Goal: Task Accomplishment & Management: Use online tool/utility

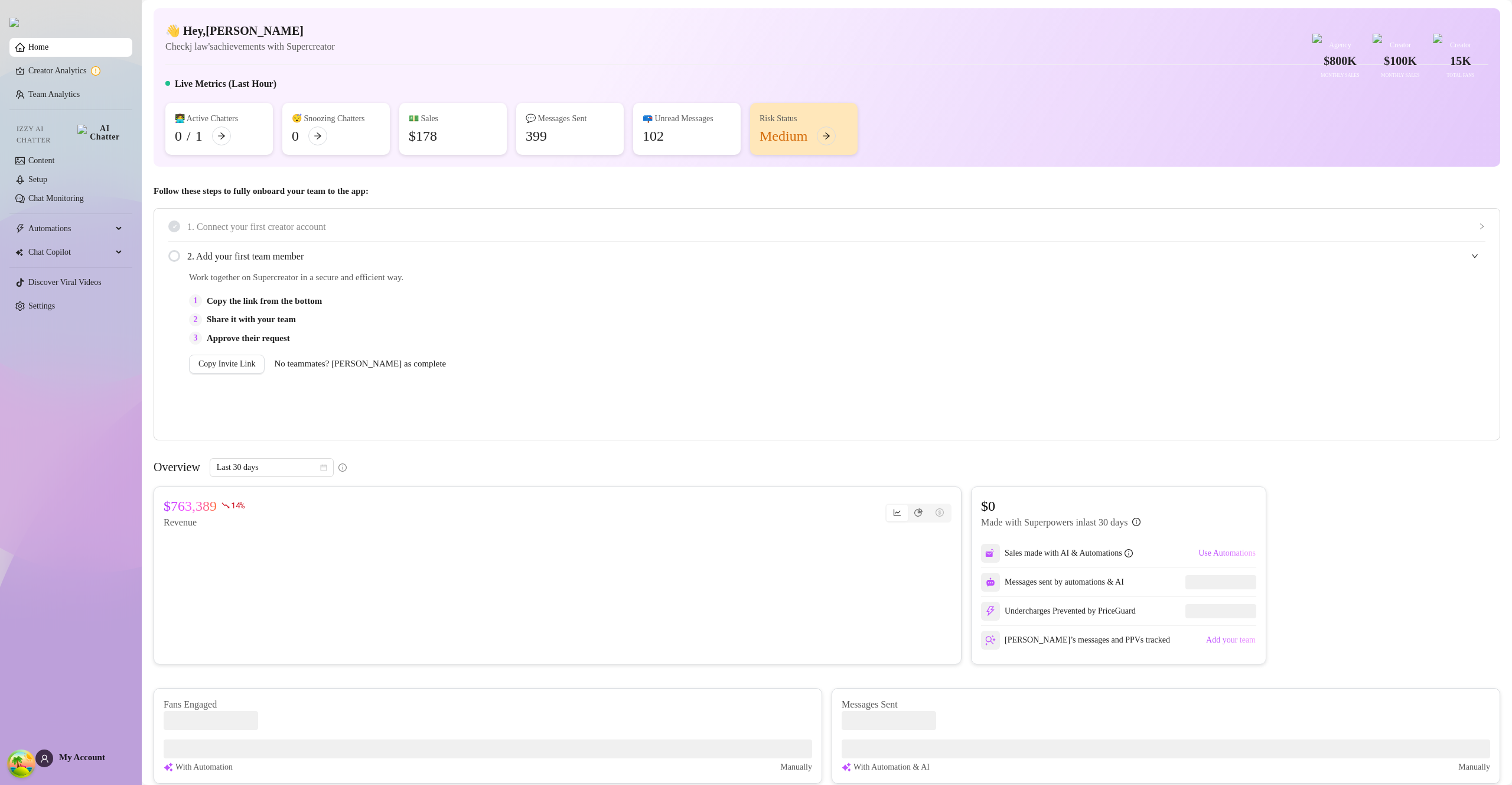
click at [88, 756] on span "My Account" at bounding box center [82, 756] width 46 height 9
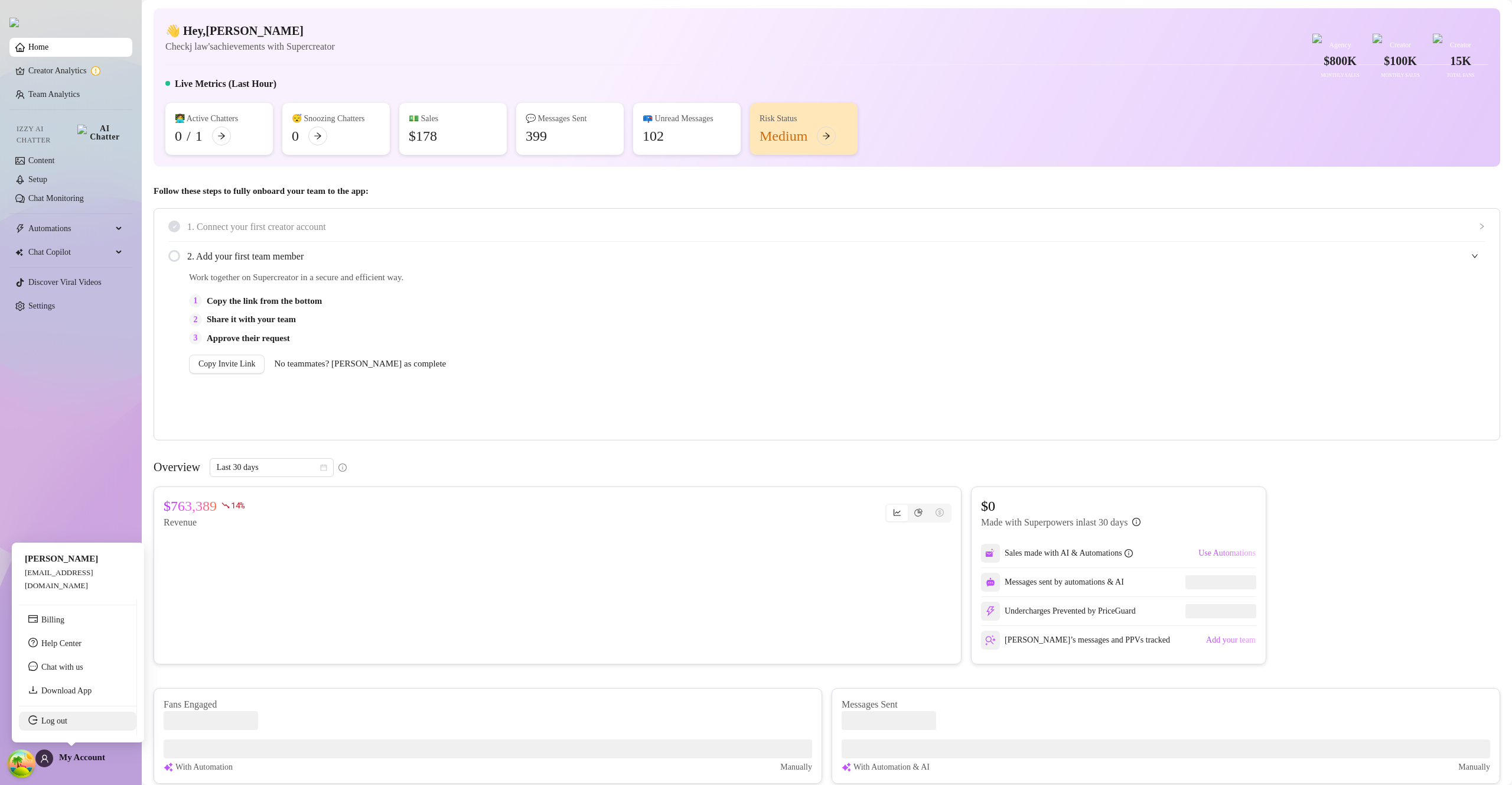
click at [67, 725] on link "Log out" at bounding box center [54, 720] width 26 height 9
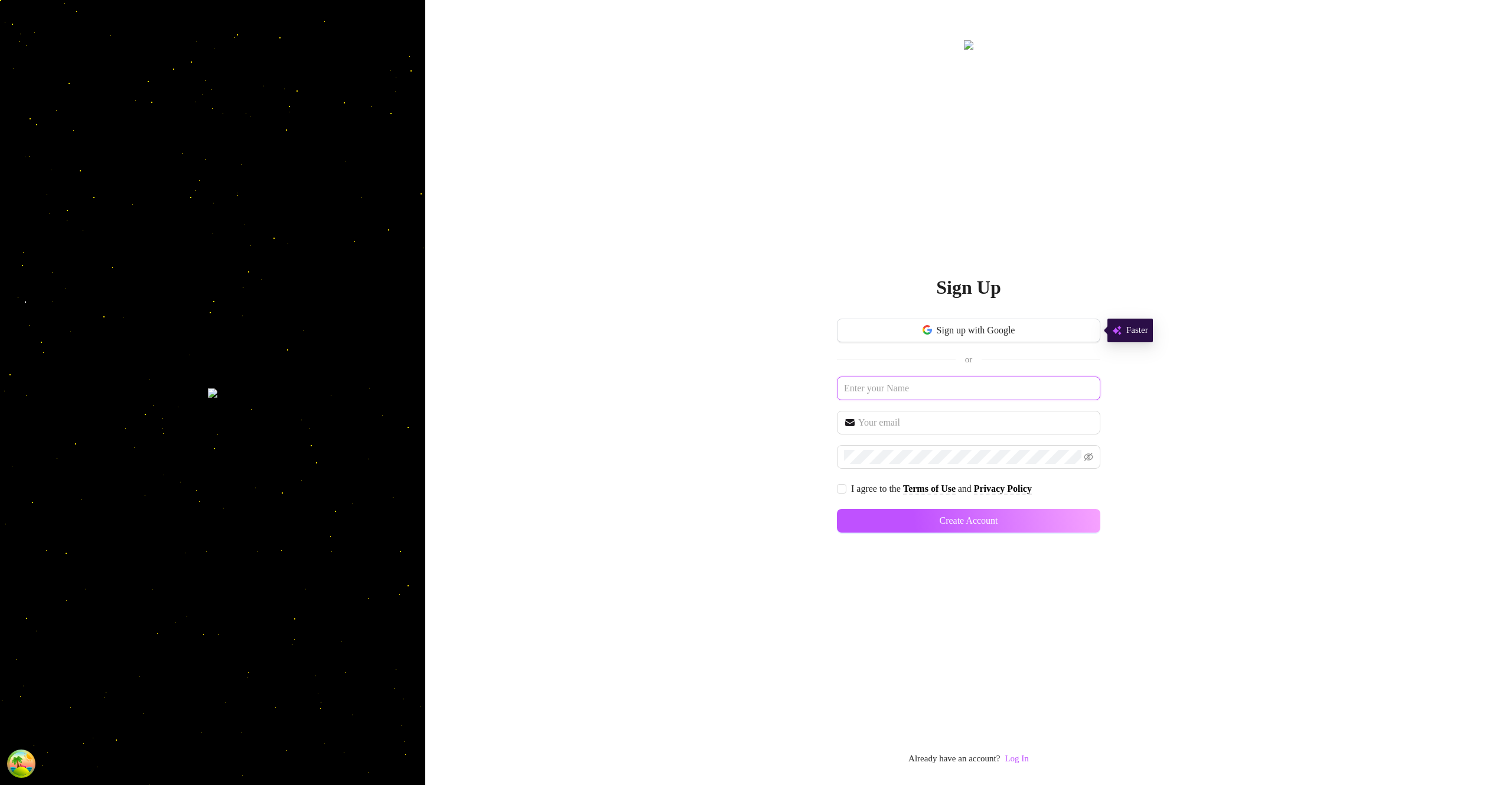
click at [927, 392] on input "text" at bounding box center [968, 388] width 264 height 24
type input "asd"
click at [879, 422] on input "text" at bounding box center [975, 422] width 235 height 14
type input "[EMAIL_ADDRESS][DOMAIN_NAME]"
click at [839, 485] on input "I agree to the Terms of Use and Privacy Policy" at bounding box center [841, 488] width 8 height 8
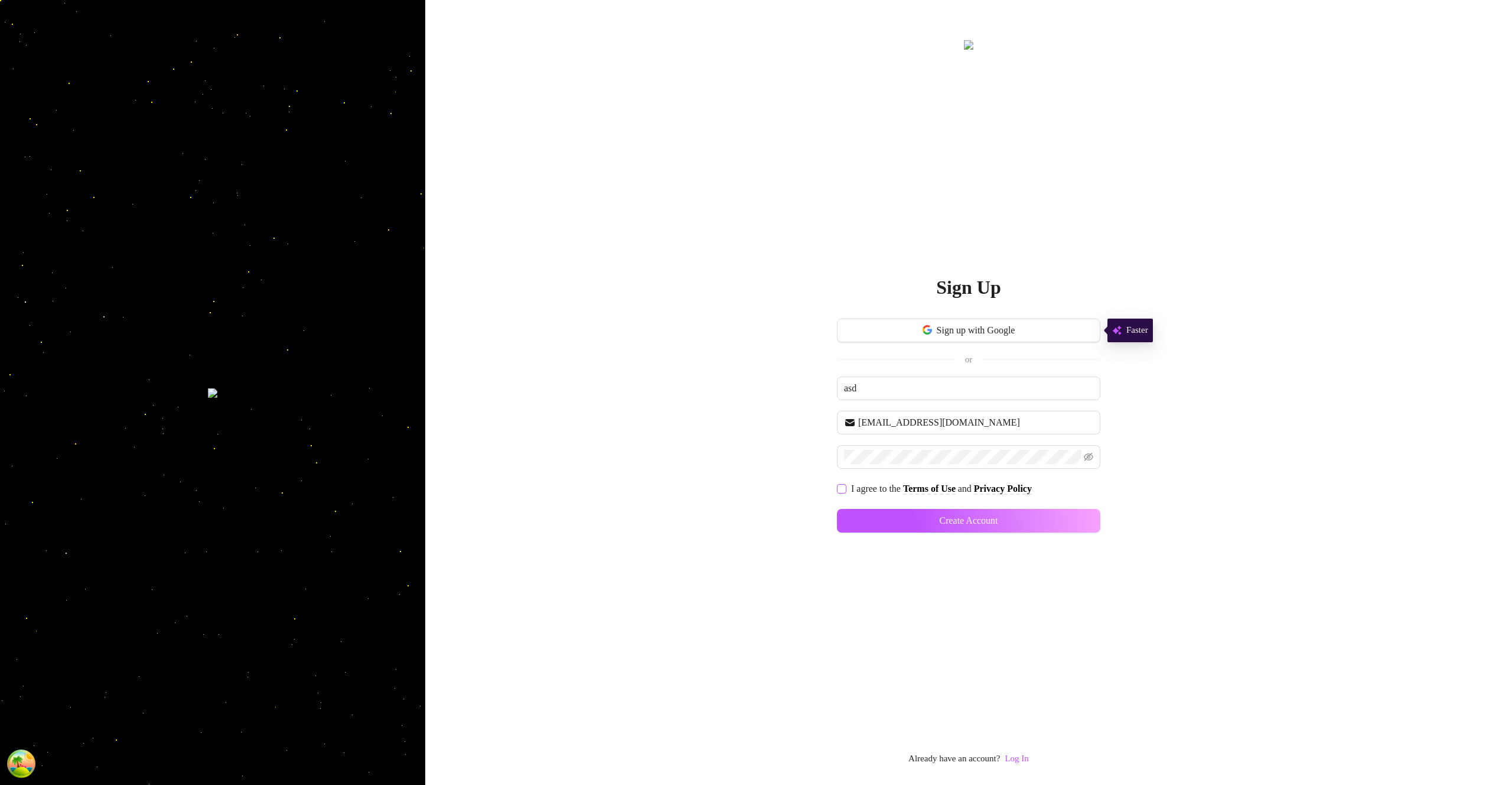
checkbox input "true"
click at [980, 521] on span "Create Account" at bounding box center [968, 520] width 58 height 11
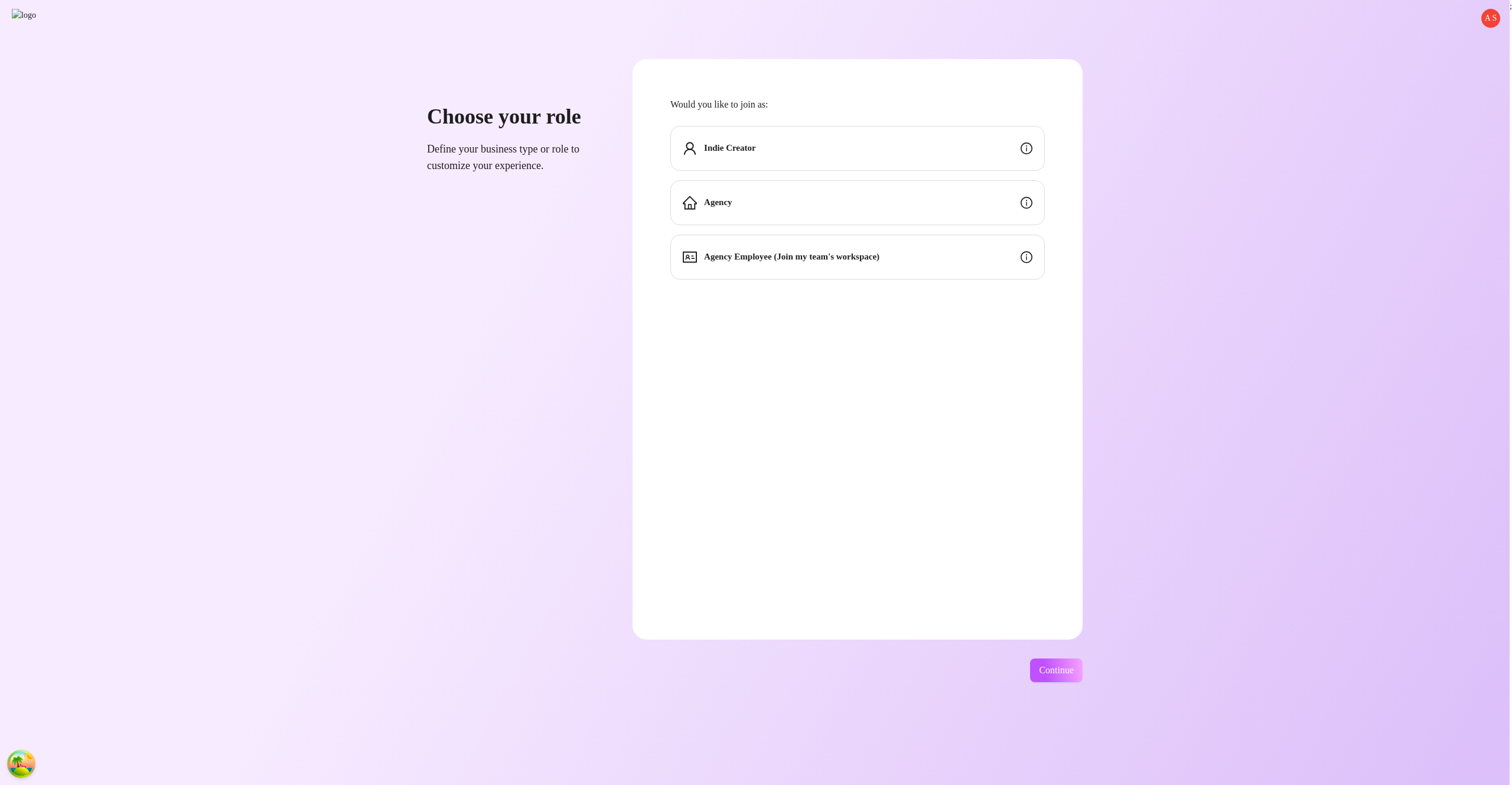
click at [903, 148] on div "Indie Creator" at bounding box center [857, 148] width 374 height 45
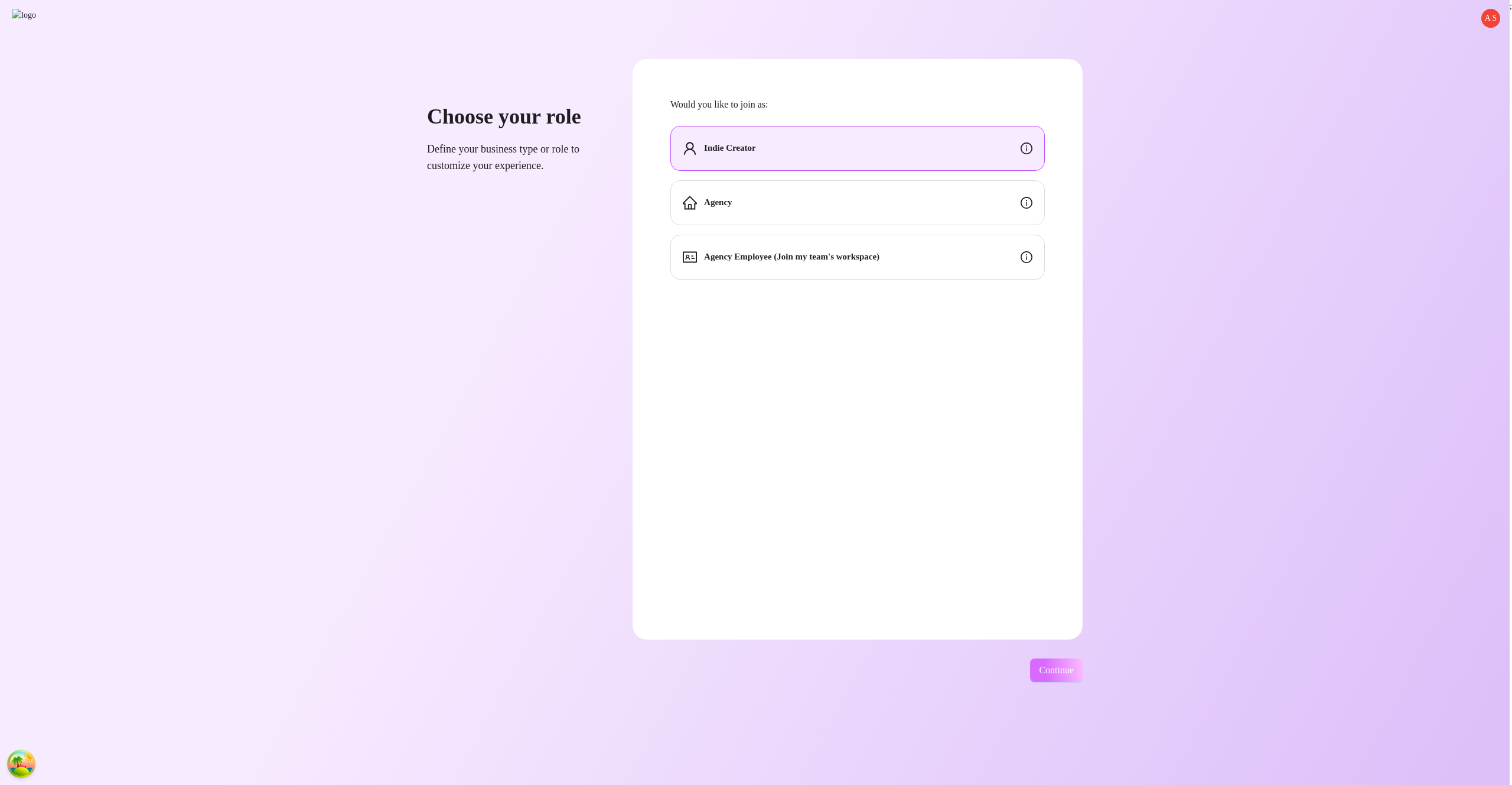
click at [1074, 675] on span "Continue" at bounding box center [1056, 669] width 35 height 11
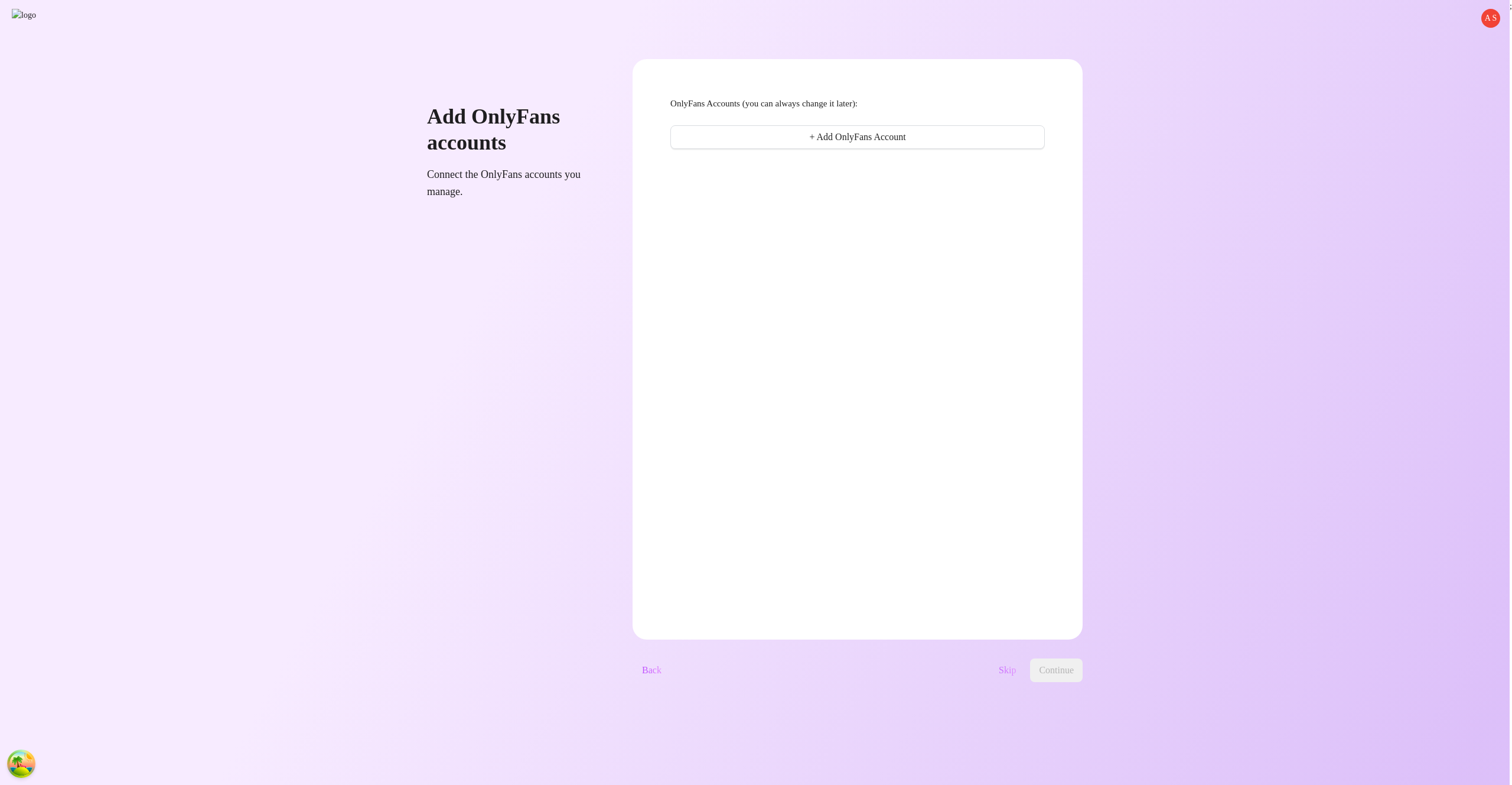
click at [1016, 669] on span "Skip" at bounding box center [1007, 669] width 17 height 11
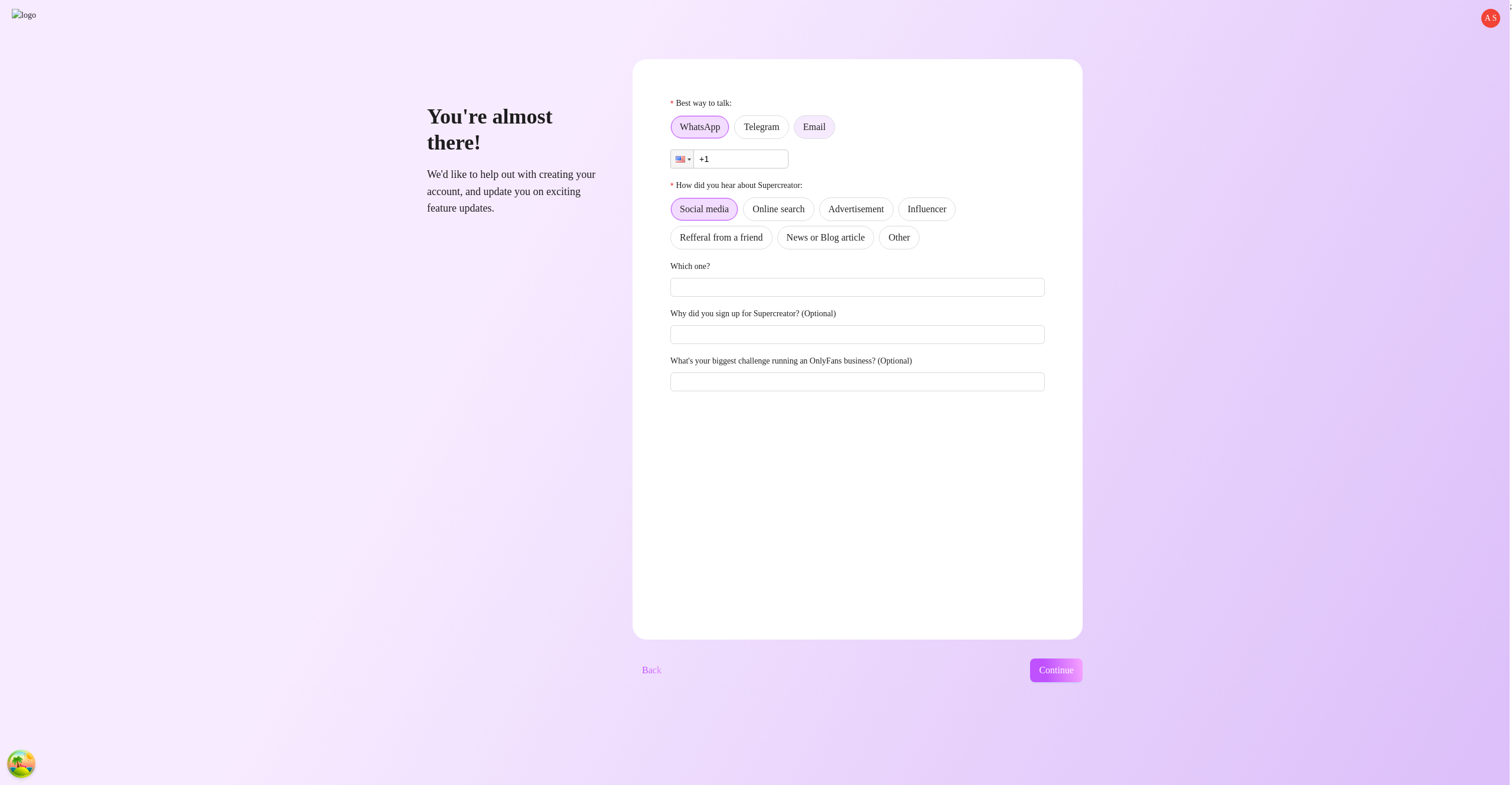
click at [835, 122] on label "Email" at bounding box center [814, 127] width 41 height 24
click at [797, 130] on input "Email" at bounding box center [797, 130] width 0 height 0
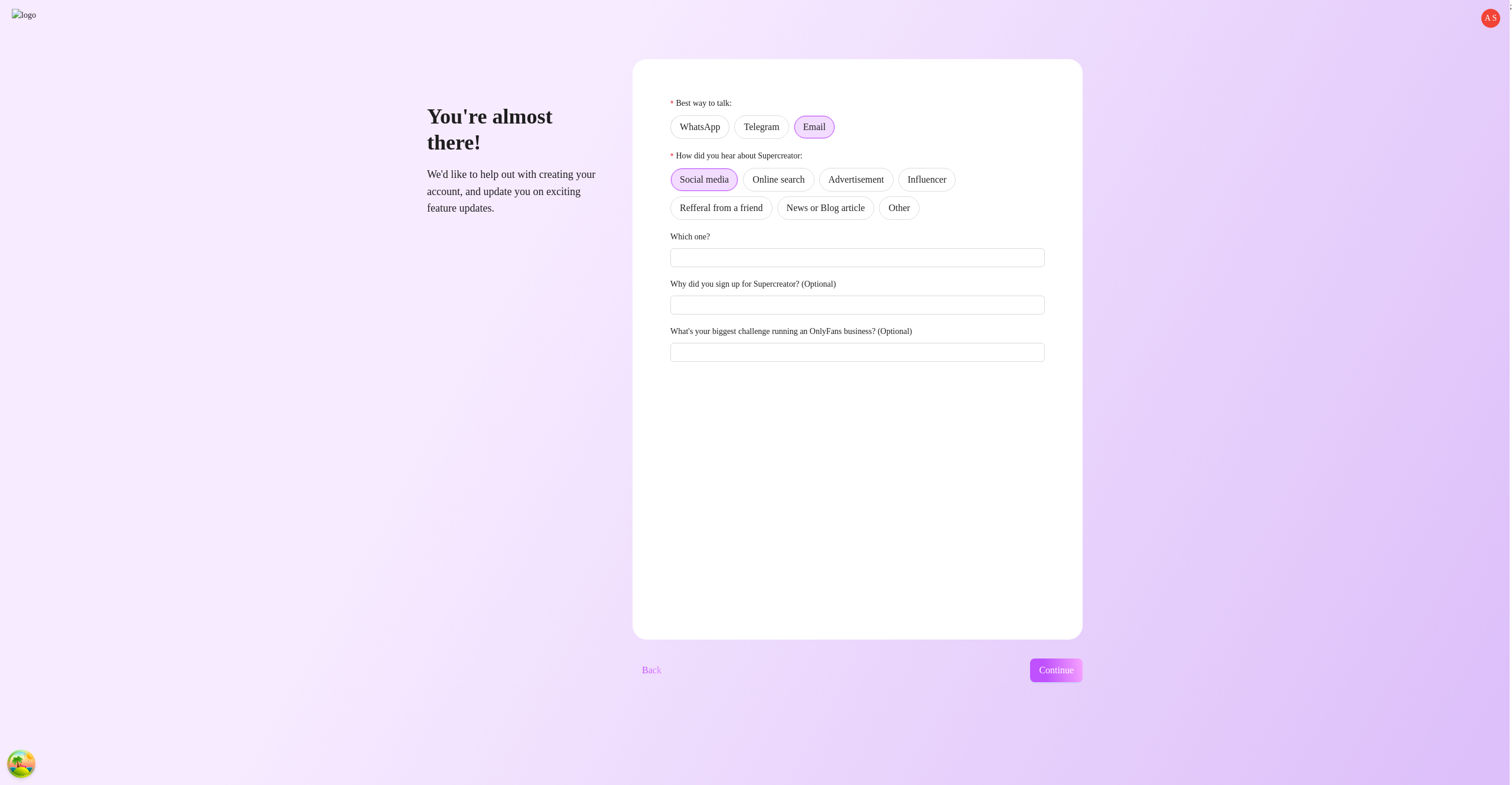
drag, startPoint x: 948, startPoint y: 207, endPoint x: 967, endPoint y: 266, distance: 62.0
click at [909, 208] on span "Other" at bounding box center [898, 207] width 21 height 10
click at [882, 211] on input "Other" at bounding box center [882, 211] width 0 height 0
click at [1083, 680] on button "Continue" at bounding box center [1056, 670] width 52 height 24
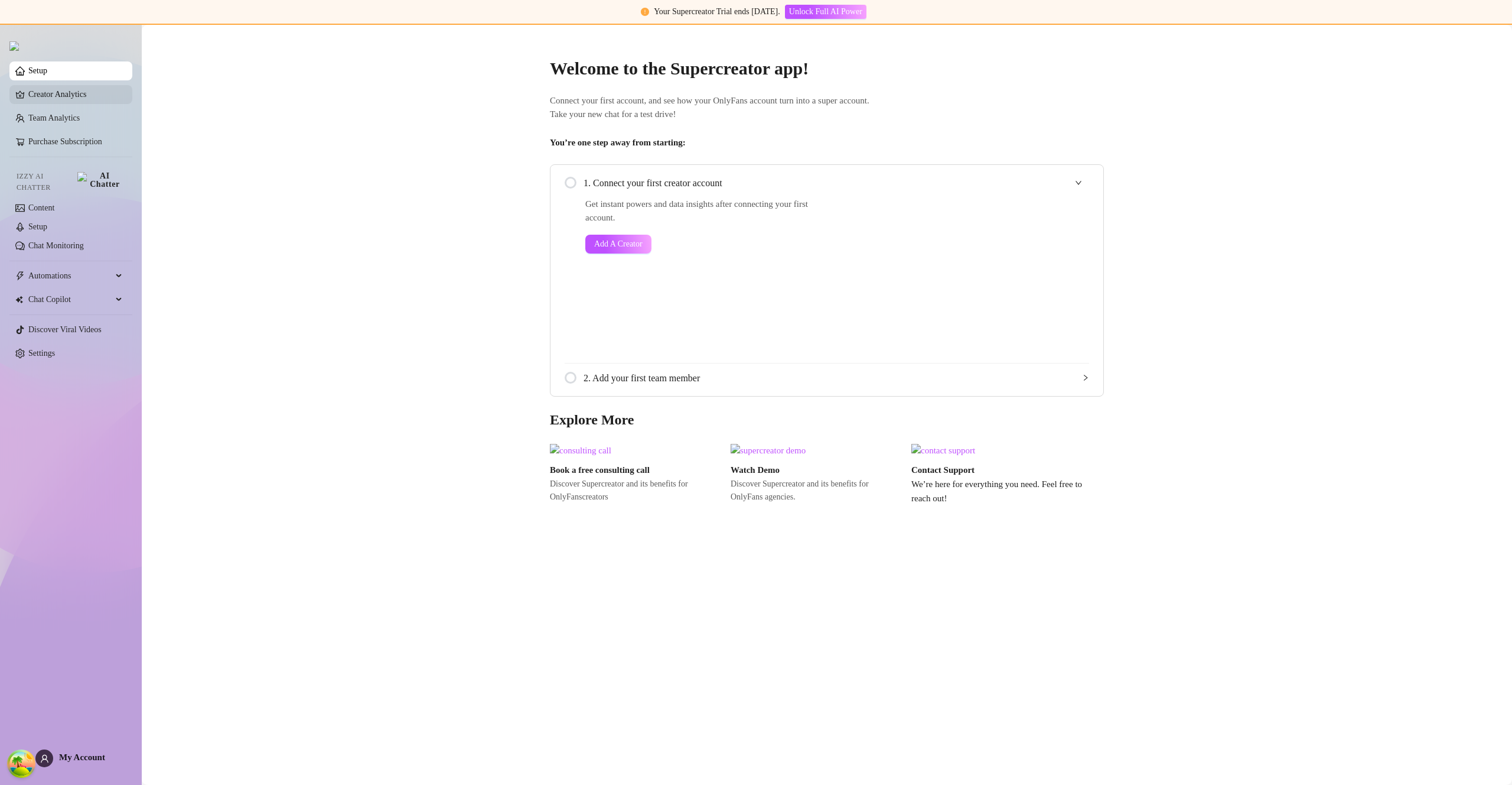
click at [107, 98] on link "Creator Analytics" at bounding box center [76, 94] width 94 height 19
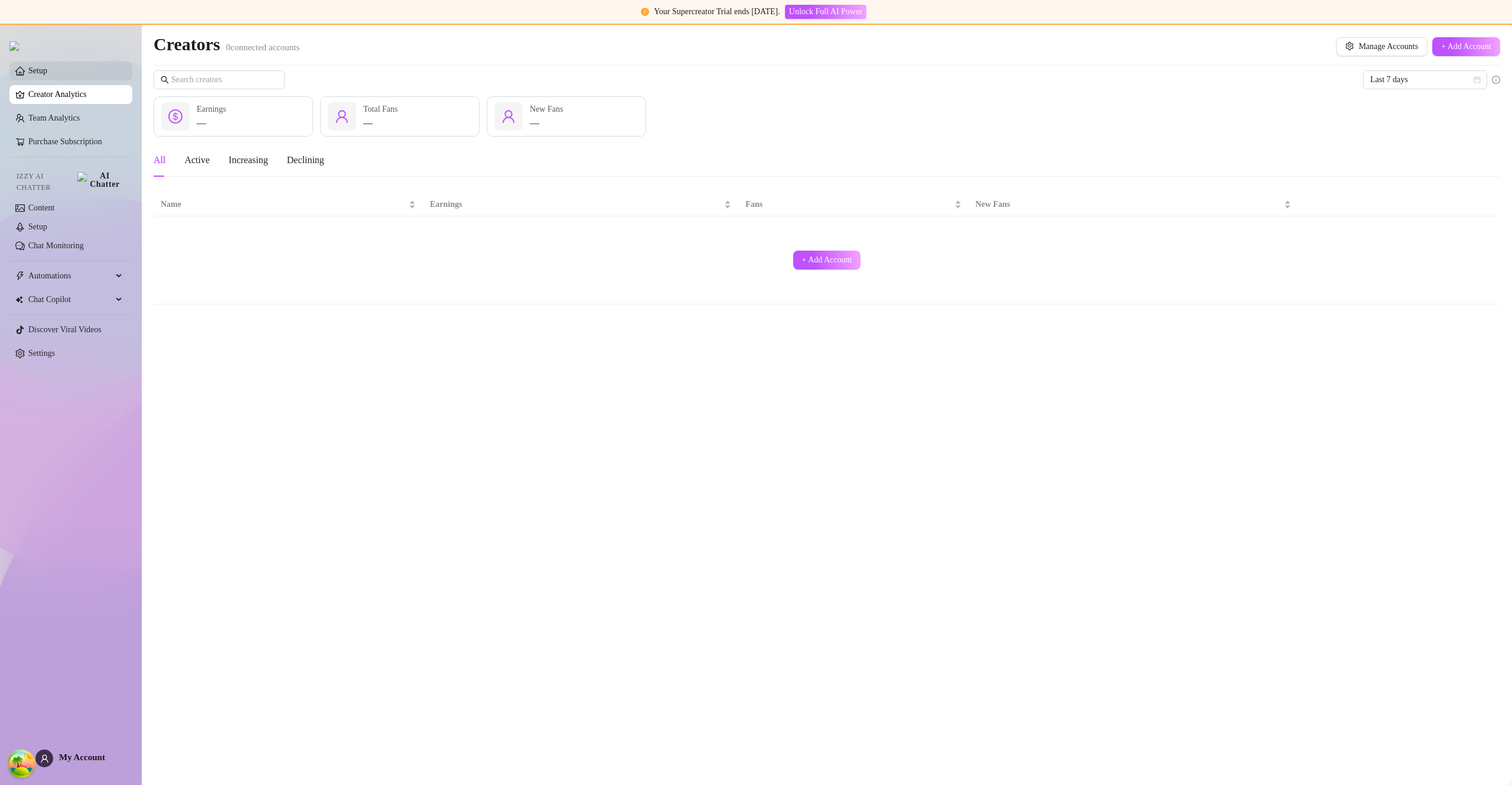
click at [47, 74] on link "Setup" at bounding box center [38, 70] width 19 height 9
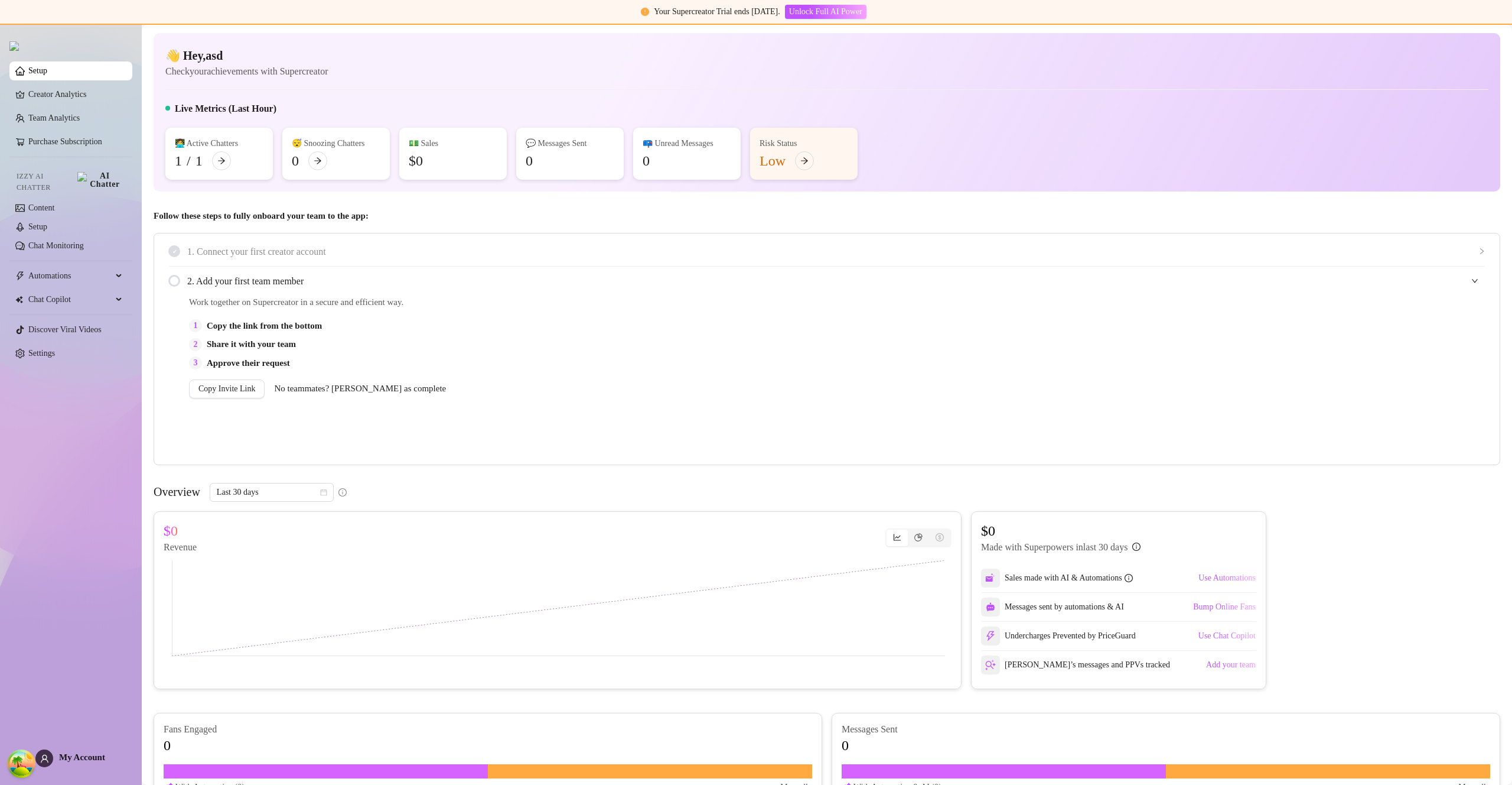
click at [885, 89] on div at bounding box center [827, 89] width 1323 height 1
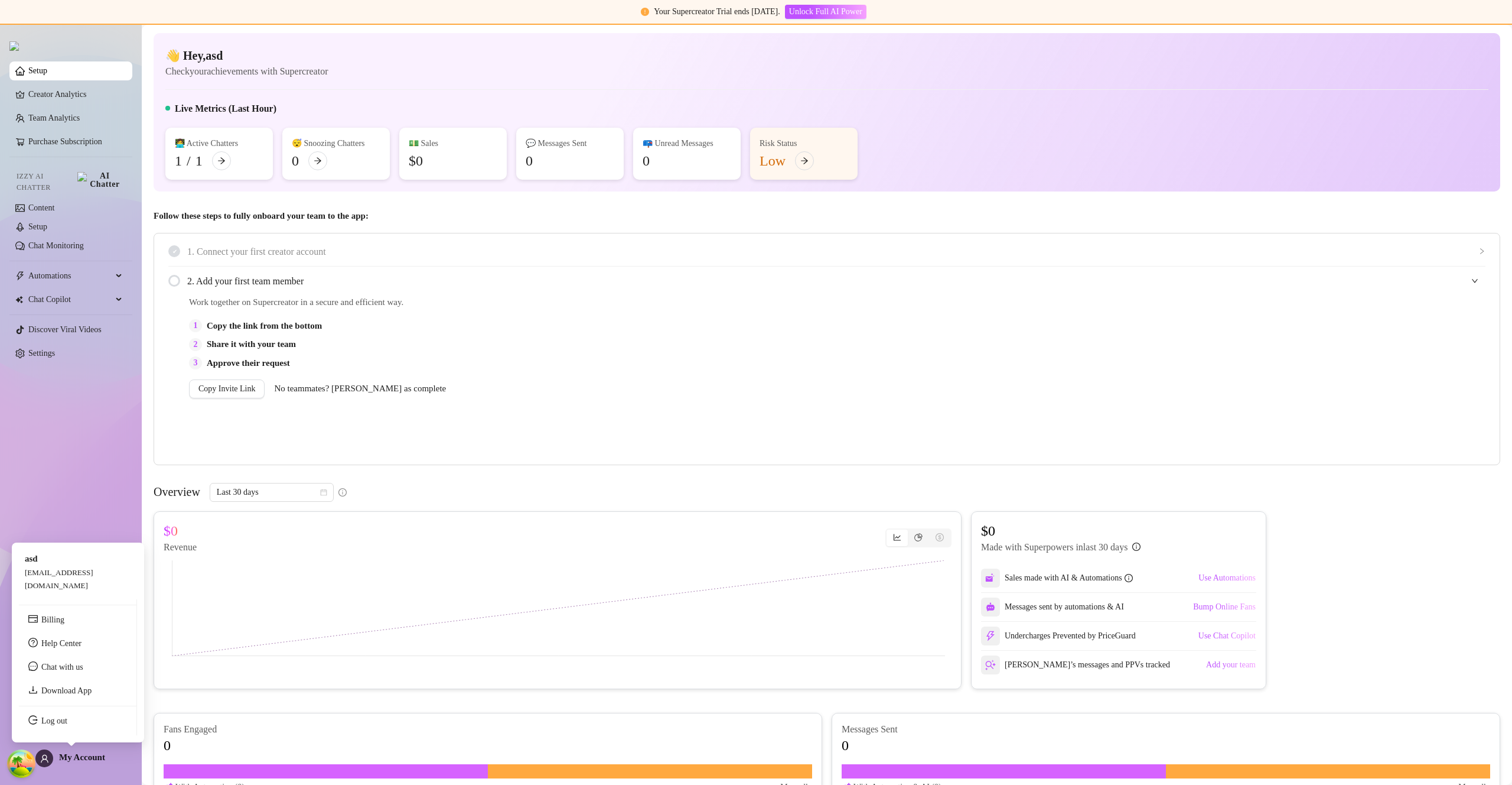
click at [54, 747] on div "Setup Creator Analytics Team Analytics Purchase Subscription Izzy AI Chatter Co…" at bounding box center [71, 399] width 123 height 750
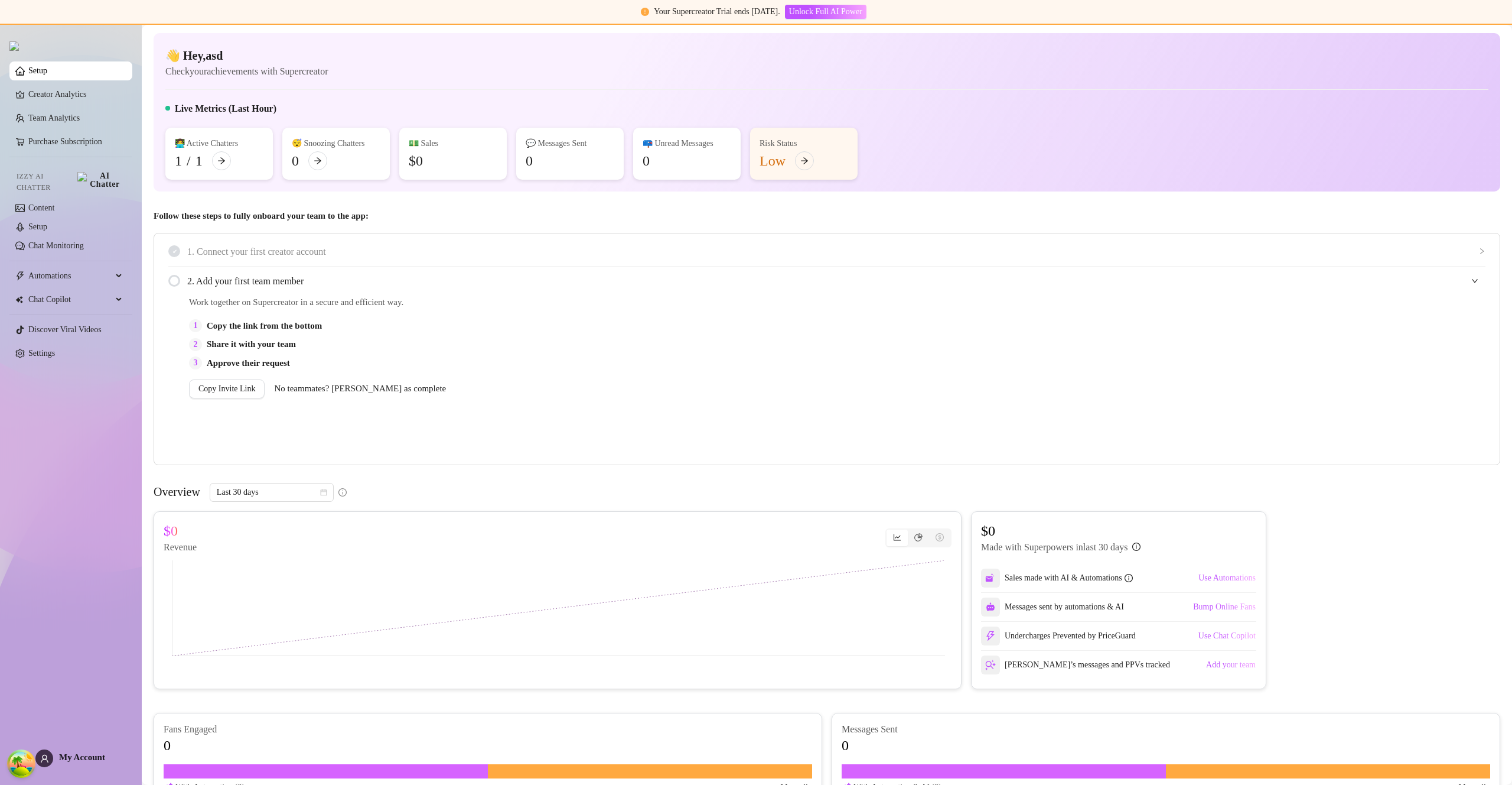
click at [56, 750] on div "My Account" at bounding box center [70, 758] width 70 height 18
click at [98, 764] on div "My Account" at bounding box center [70, 758] width 70 height 18
click at [93, 760] on span "My Account" at bounding box center [82, 756] width 46 height 9
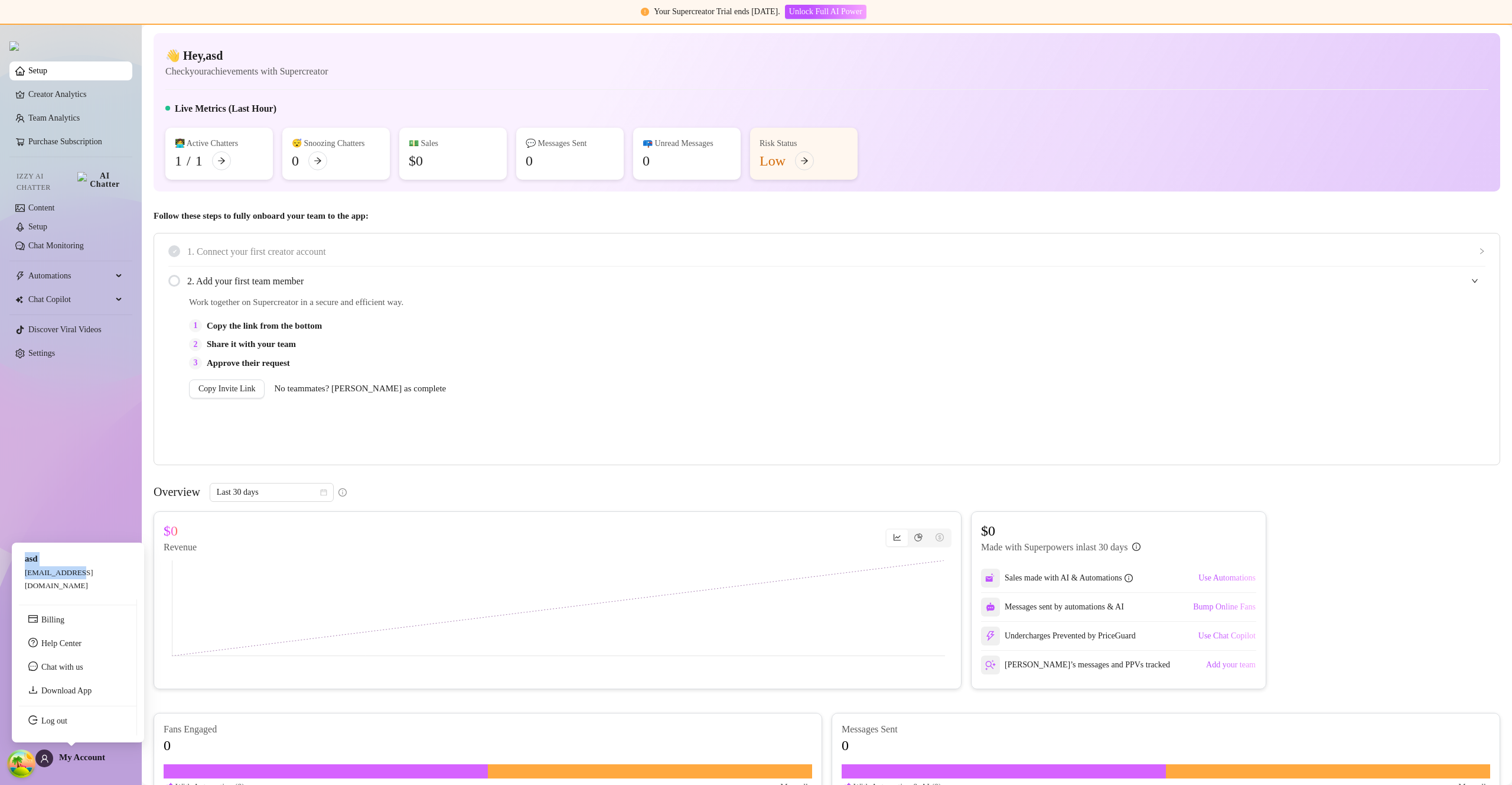
drag, startPoint x: 23, startPoint y: 589, endPoint x: 78, endPoint y: 591, distance: 55.0
click at [78, 591] on div "asd asdg@dfsh.com" at bounding box center [78, 572] width 118 height 45
click at [78, 591] on div "[EMAIL_ADDRESS][DOMAIN_NAME]" at bounding box center [78, 578] width 106 height 26
drag, startPoint x: 23, startPoint y: 588, endPoint x: 71, endPoint y: 590, distance: 48.0
click at [71, 590] on div "asd asdg@dfsh.com" at bounding box center [78, 572] width 118 height 45
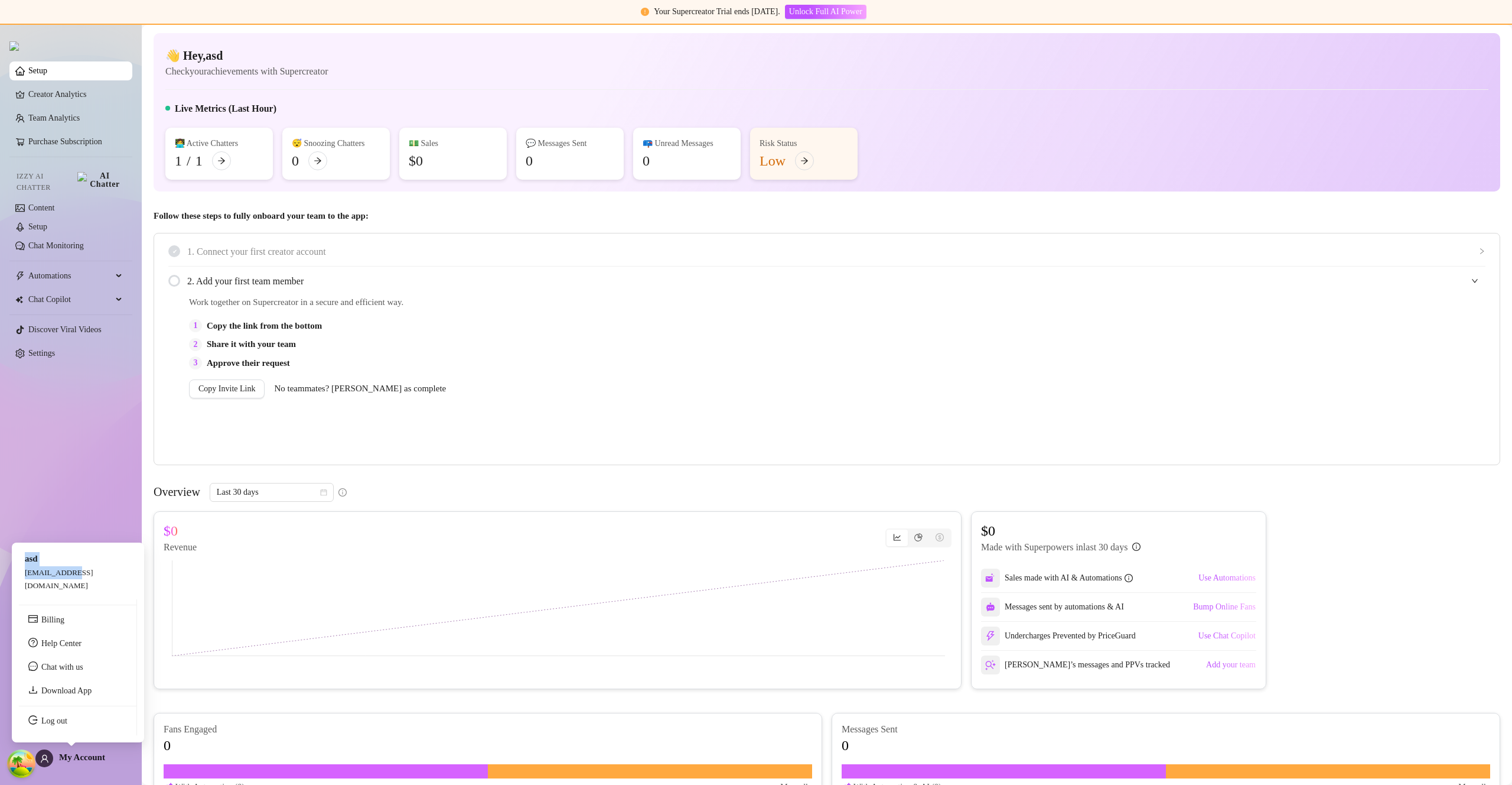
click at [74, 589] on span "[EMAIL_ADDRESS][DOMAIN_NAME]" at bounding box center [58, 578] width 68 height 22
drag, startPoint x: 81, startPoint y: 587, endPoint x: 24, endPoint y: 589, distance: 57.0
click at [24, 589] on div "asd asdg@dfsh.com" at bounding box center [78, 572] width 118 height 45
copy span "[EMAIL_ADDRESS][DOMAIN_NAME]"
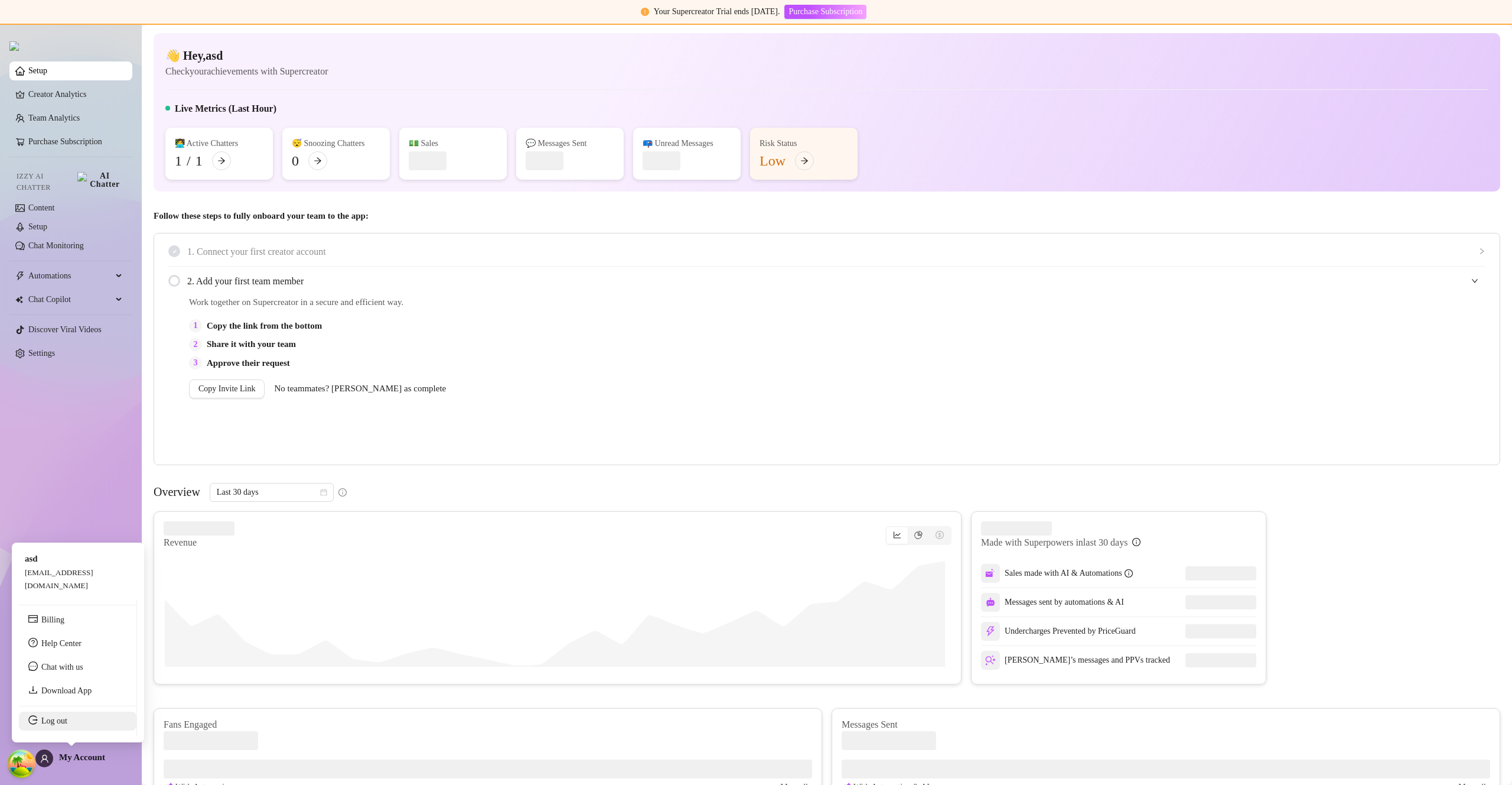
click at [65, 722] on link "Log out" at bounding box center [54, 720] width 26 height 9
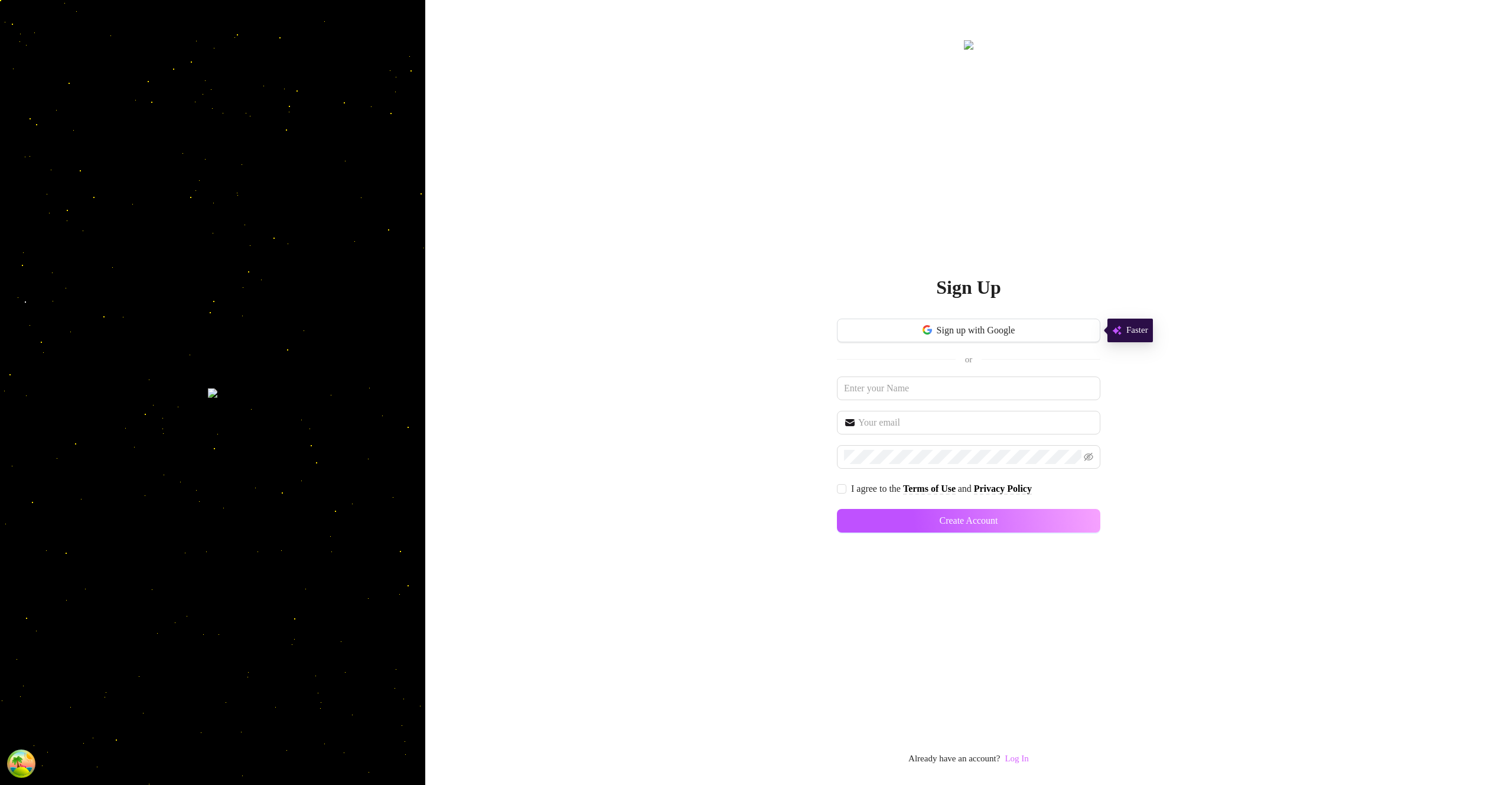
click at [1028, 754] on link "Log In" at bounding box center [1016, 757] width 24 height 9
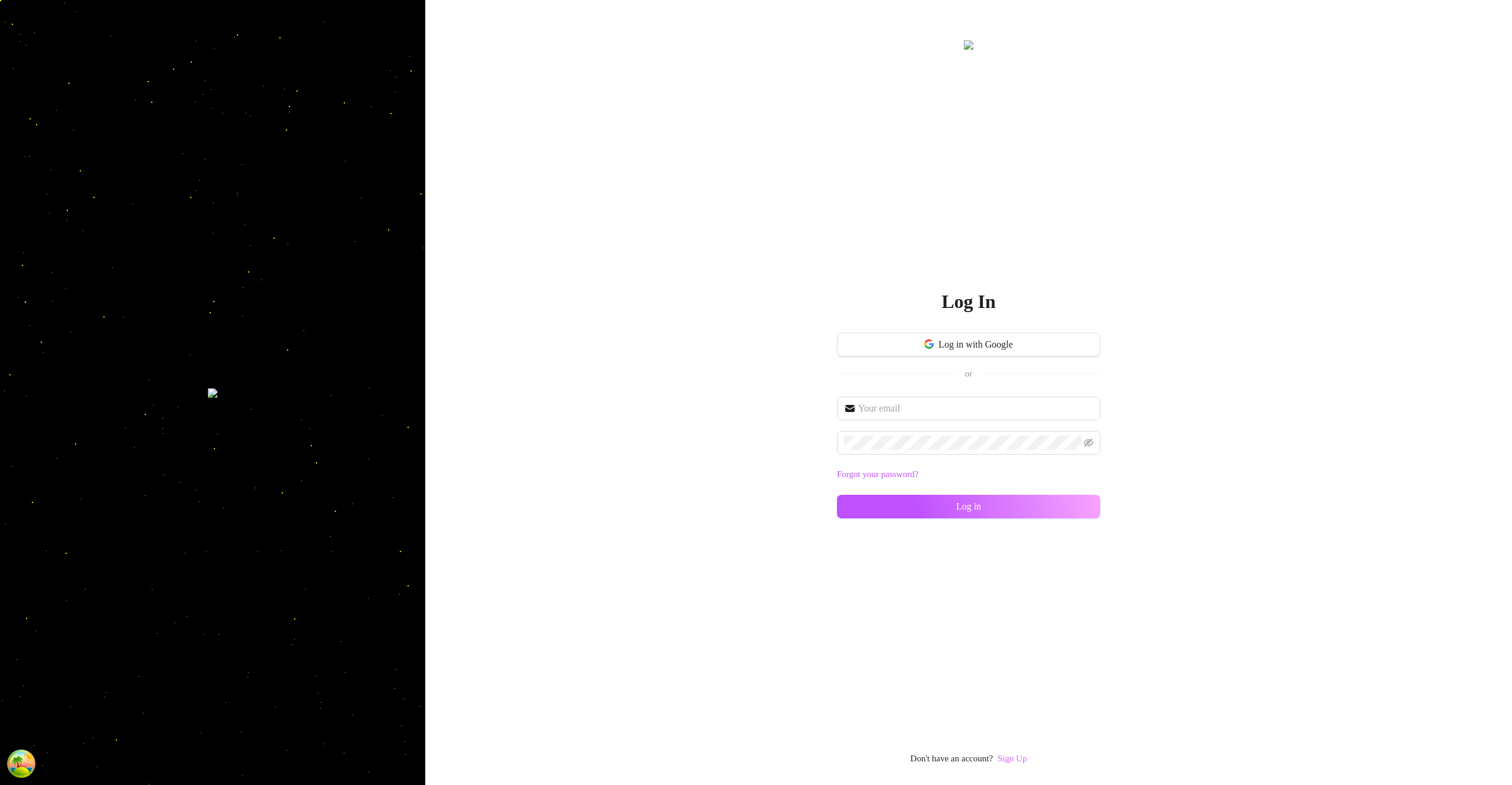
click at [1021, 760] on link "Sign Up" at bounding box center [1012, 757] width 29 height 9
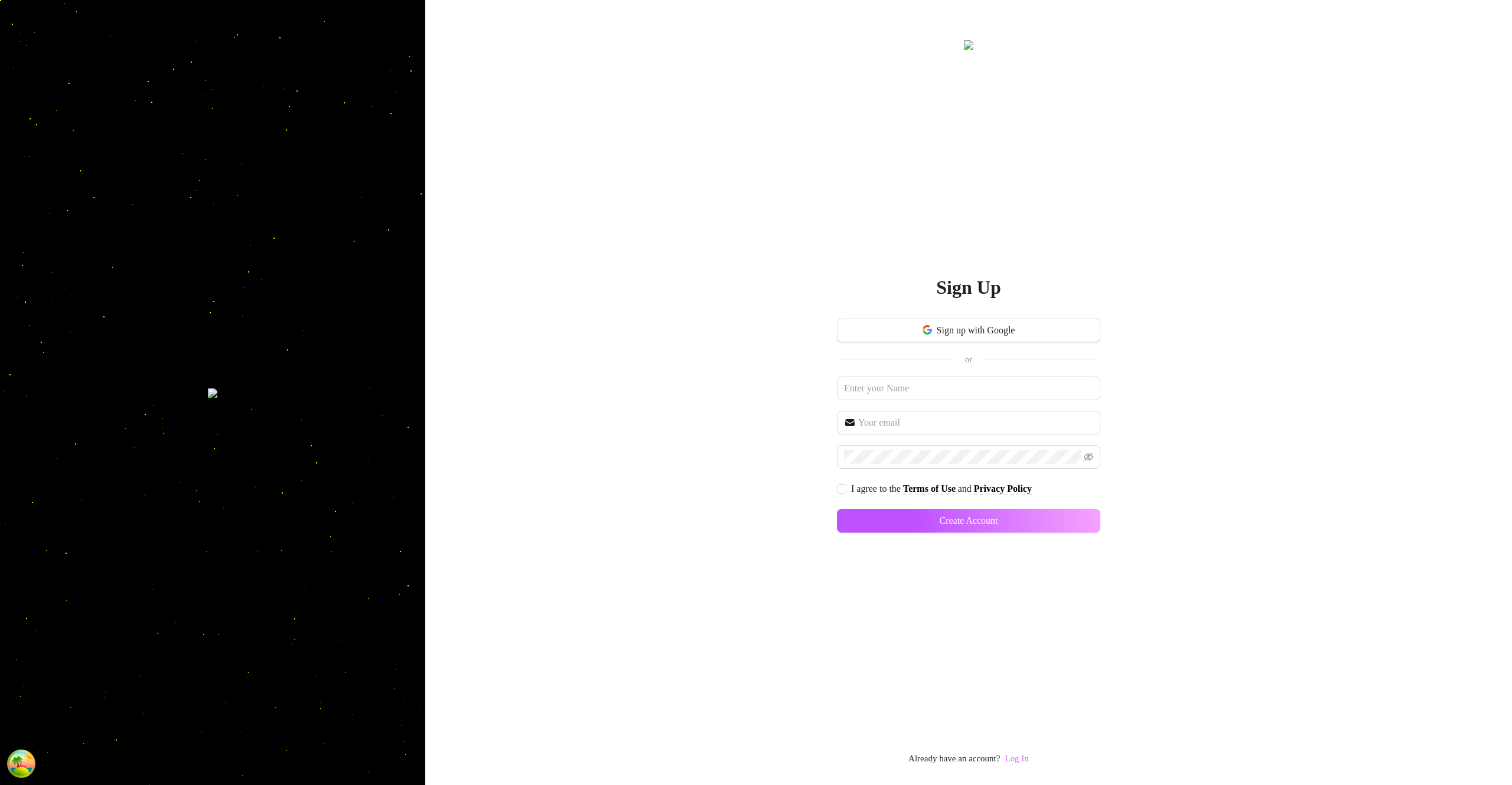
click at [1016, 757] on link "Log In" at bounding box center [1016, 757] width 24 height 9
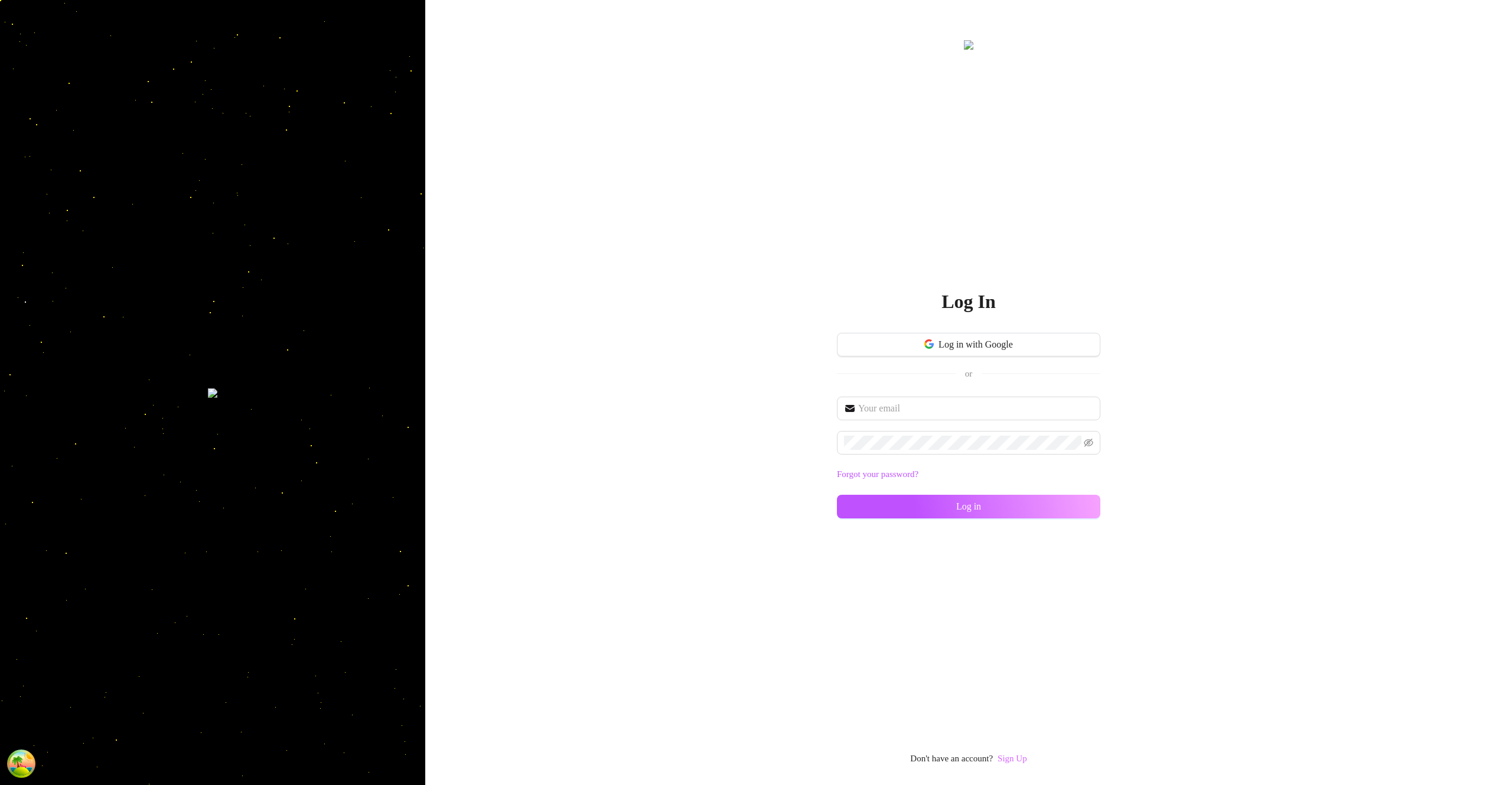
click at [1023, 756] on link "Sign Up" at bounding box center [1012, 757] width 29 height 9
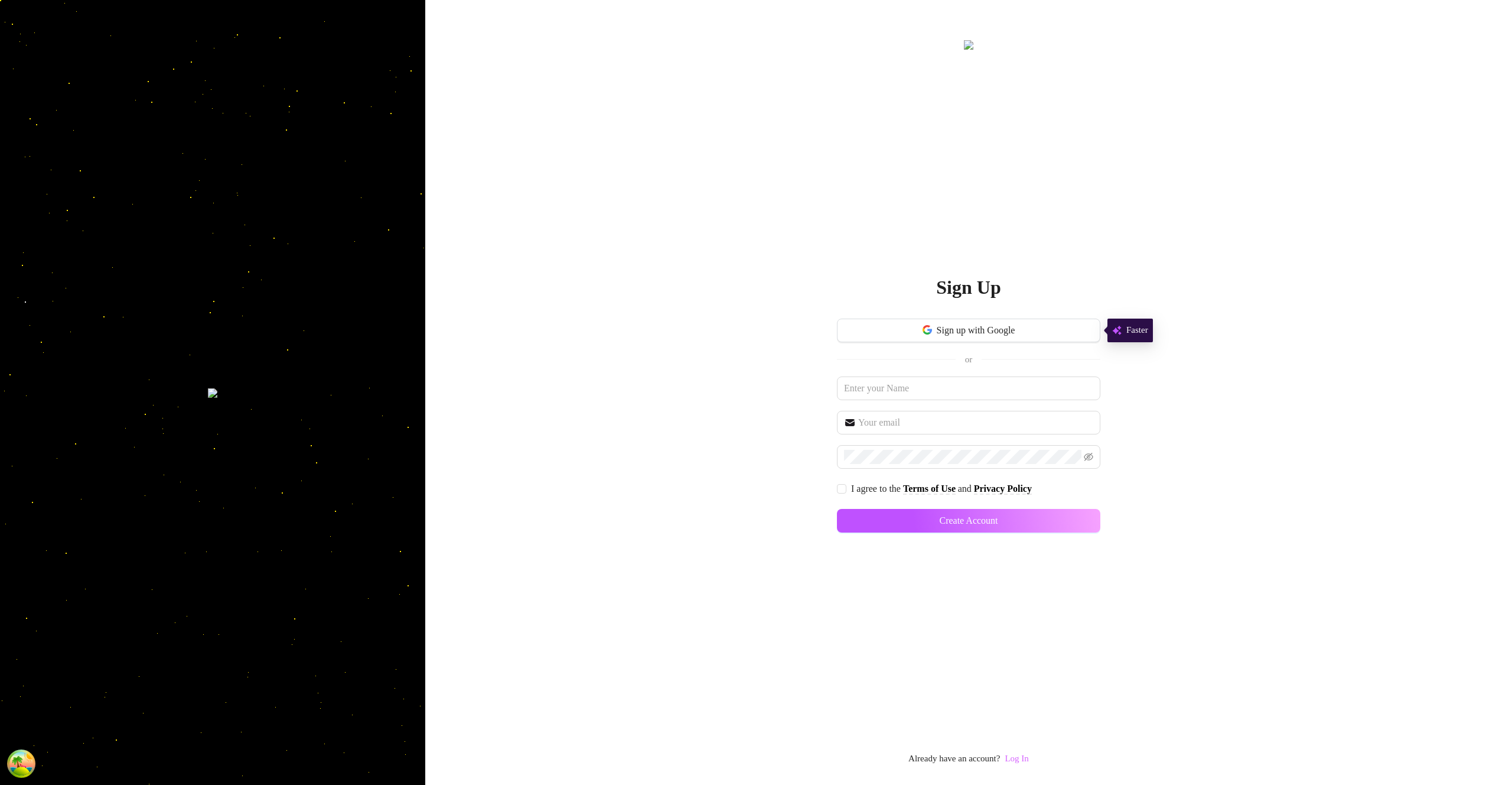
click at [1023, 757] on link "Log In" at bounding box center [1016, 757] width 24 height 9
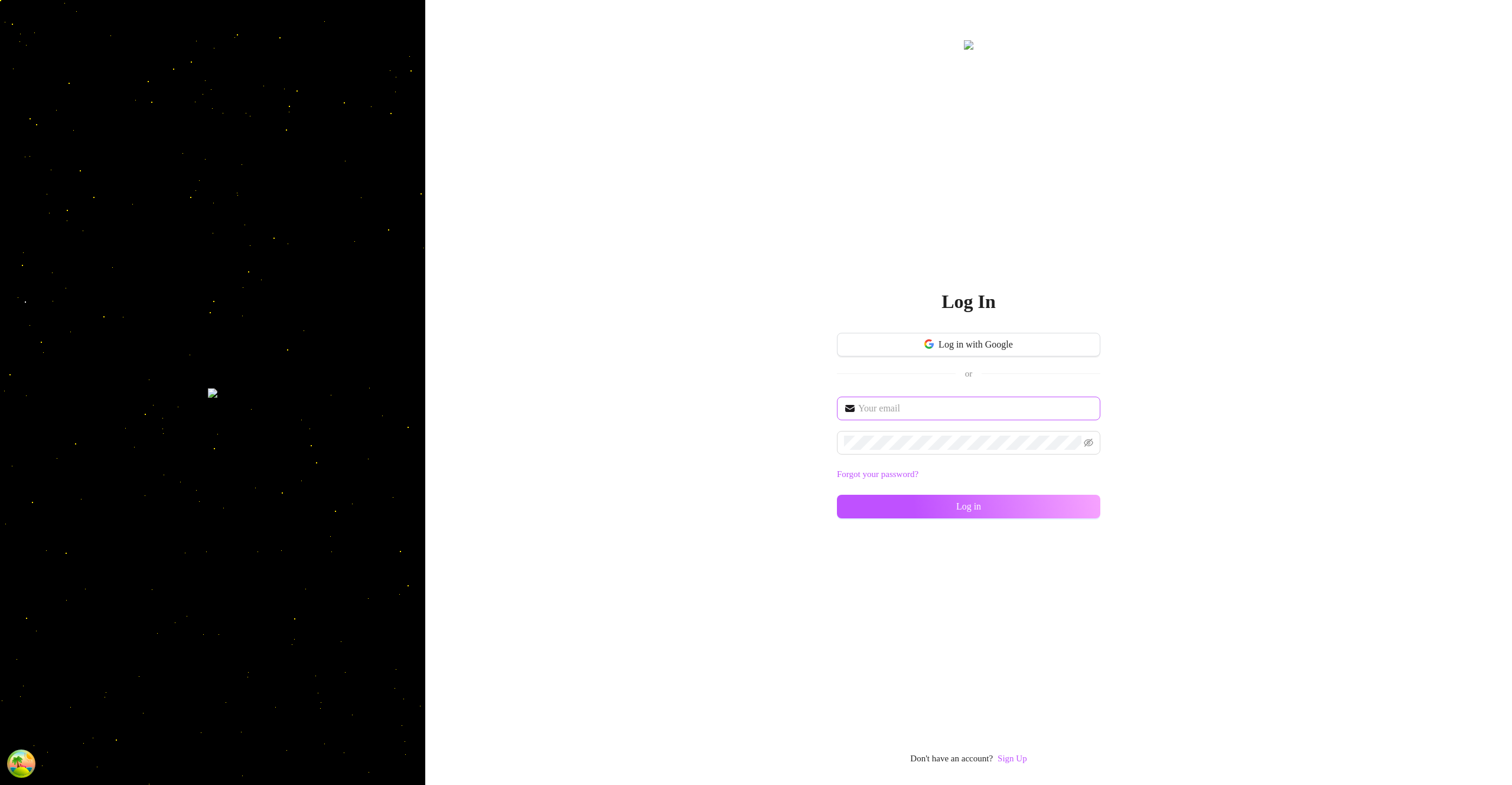
click at [940, 417] on span at bounding box center [968, 408] width 264 height 24
click at [936, 410] on input "text" at bounding box center [975, 408] width 235 height 14
type input "[EMAIL_ADDRESS][DOMAIN_NAME]"
click at [1057, 510] on button "Log in" at bounding box center [968, 507] width 264 height 24
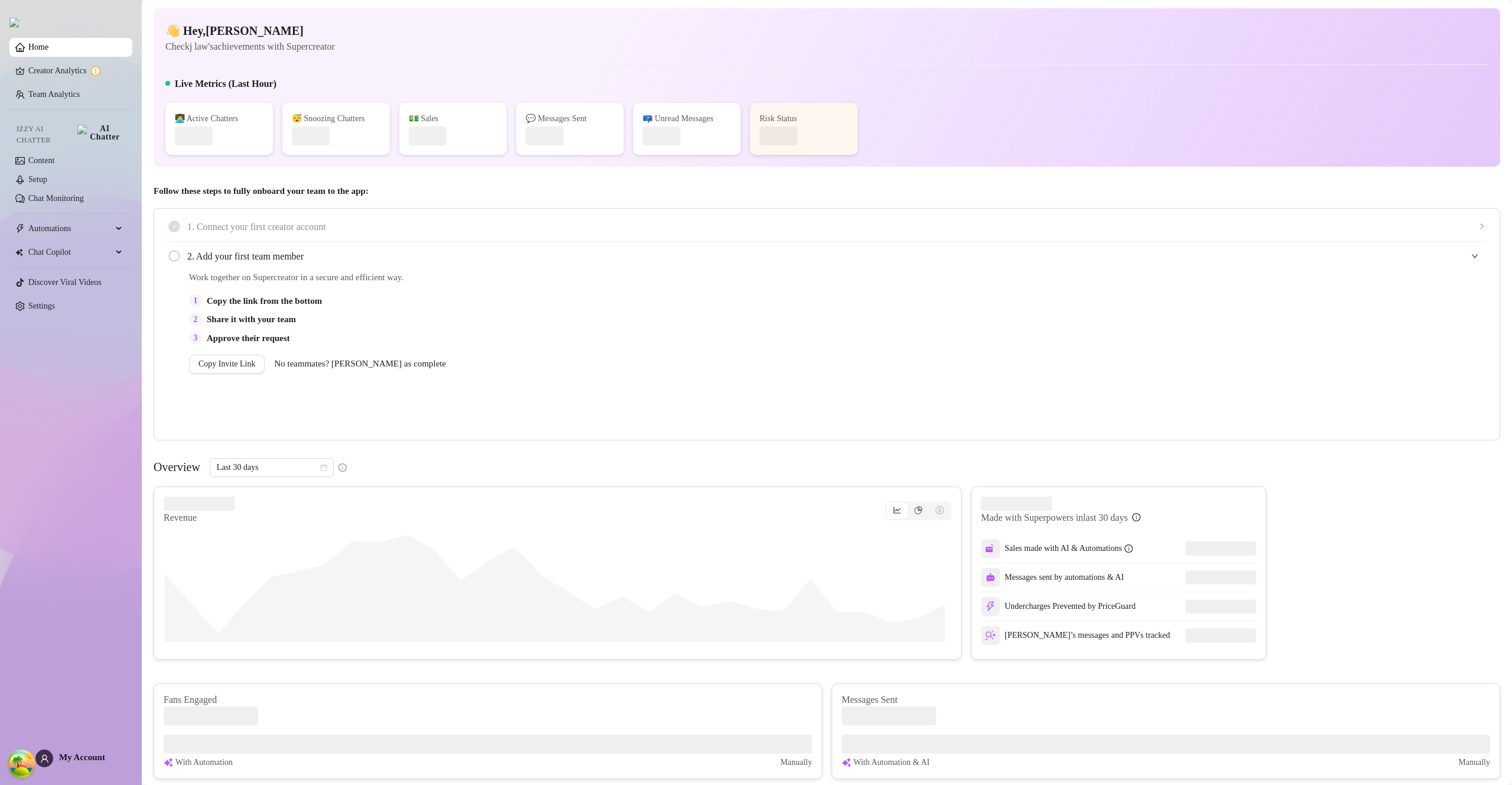
click at [82, 756] on span "My Account" at bounding box center [82, 756] width 46 height 9
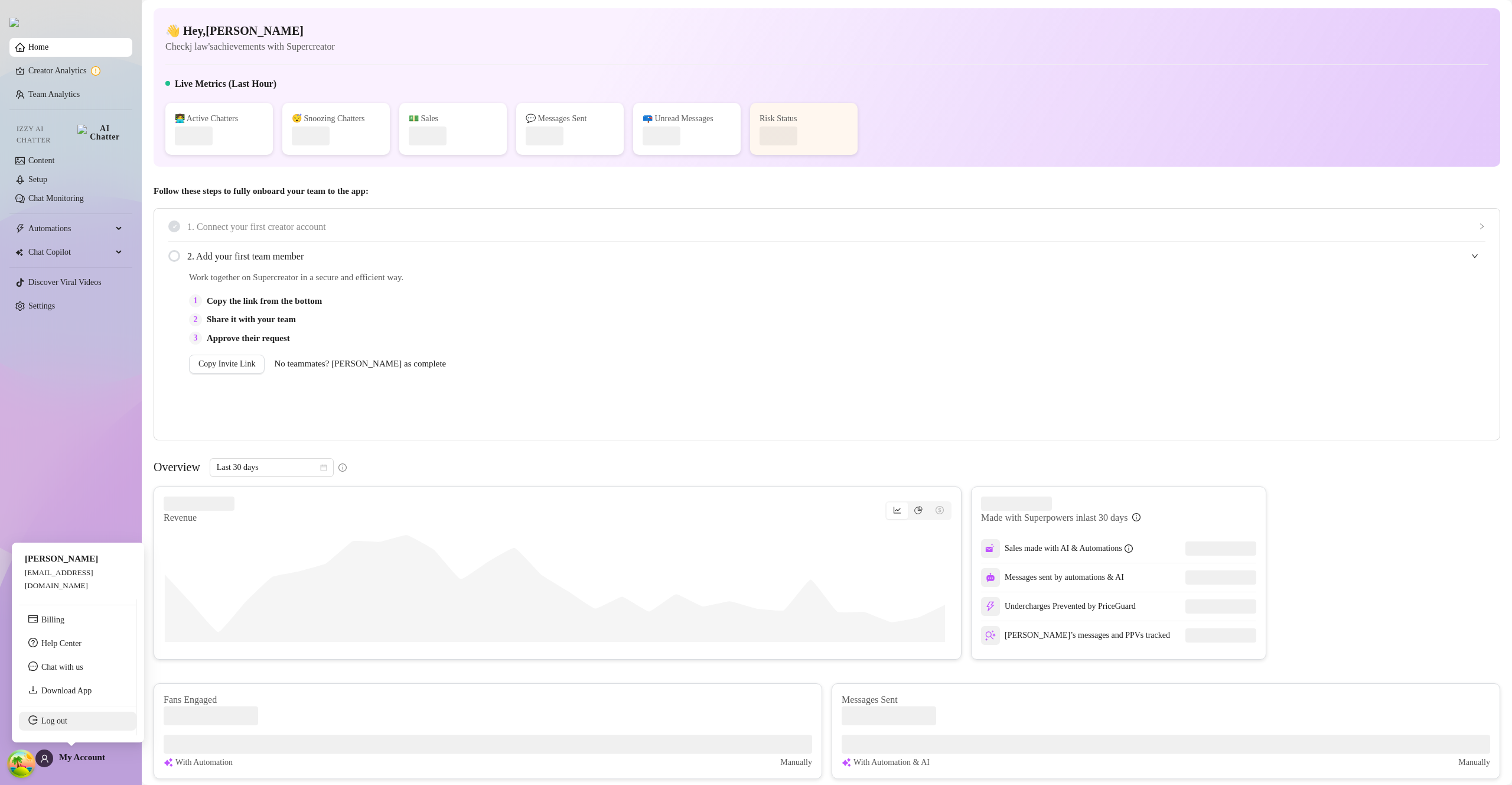
click at [67, 720] on link "Log out" at bounding box center [54, 720] width 26 height 9
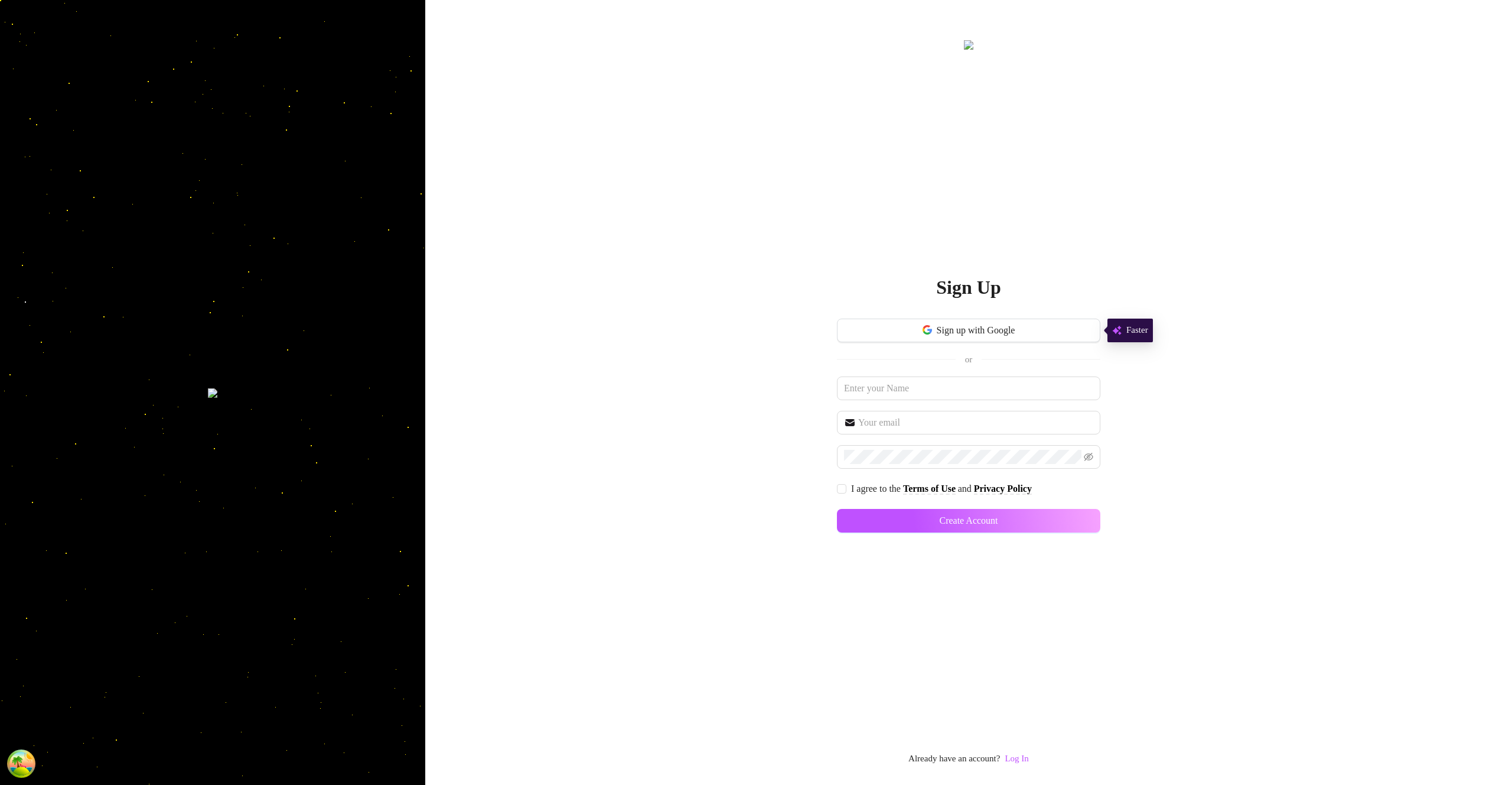
click at [1006, 760] on div "Already have an account? Log In" at bounding box center [968, 758] width 121 height 14
click at [1017, 757] on link "Log In" at bounding box center [1016, 757] width 24 height 9
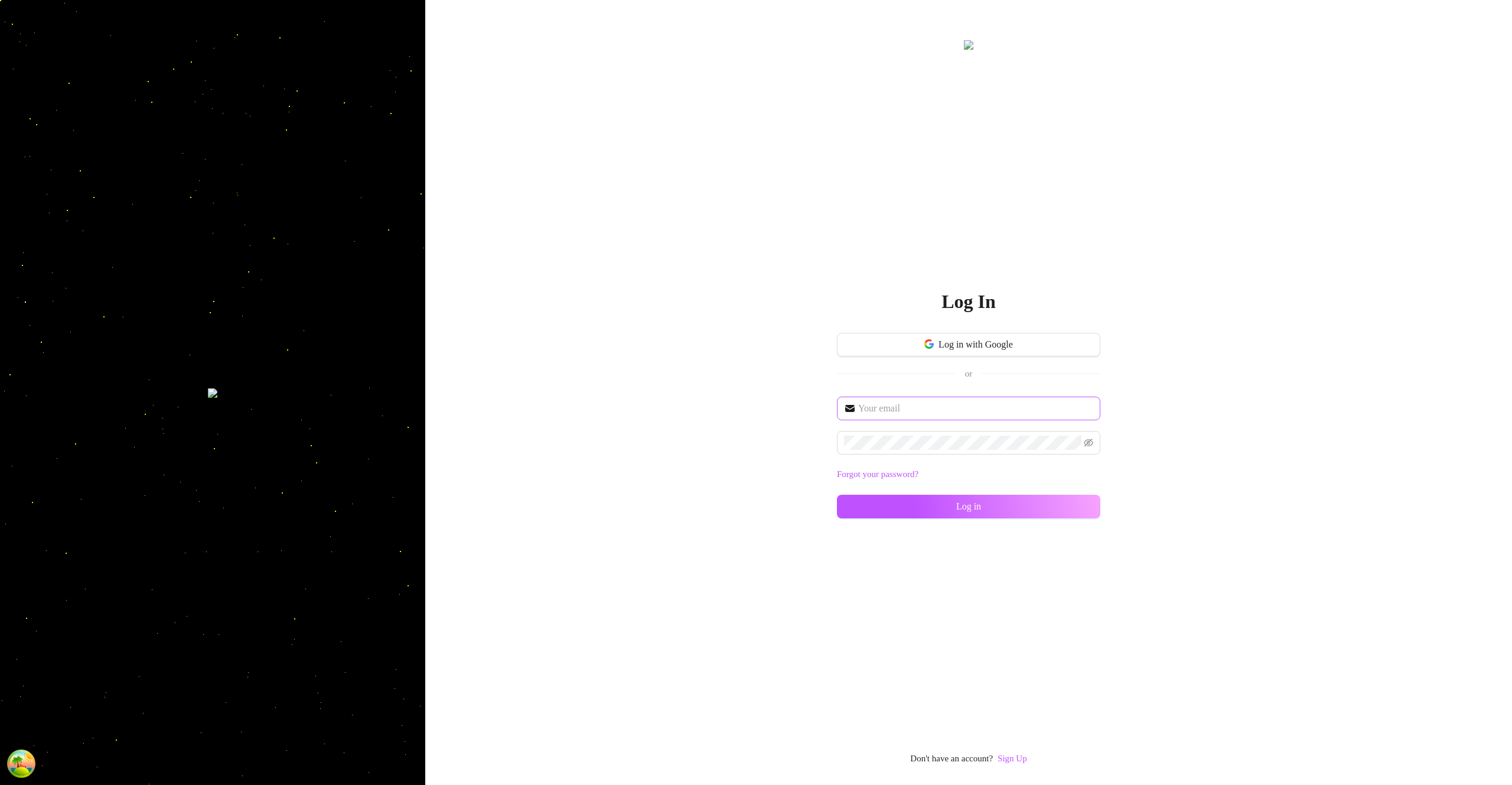
click at [971, 417] on span at bounding box center [968, 408] width 264 height 24
click at [973, 410] on input "text" at bounding box center [975, 408] width 235 height 14
type input "[EMAIL_ADDRESS][DOMAIN_NAME]"
click at [1052, 497] on button "Log in" at bounding box center [968, 507] width 264 height 24
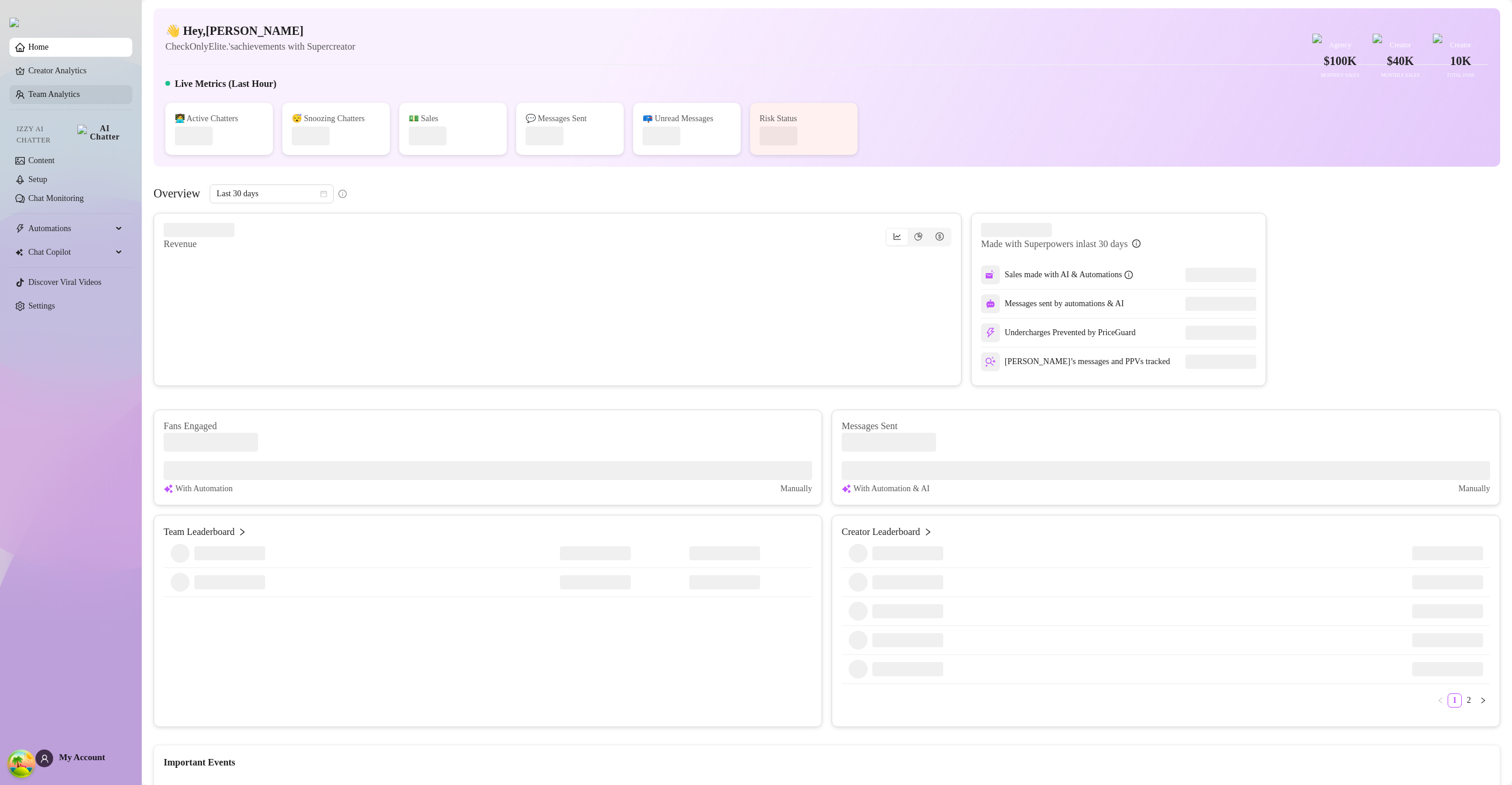
click at [58, 95] on link "Team Analytics" at bounding box center [54, 94] width 51 height 9
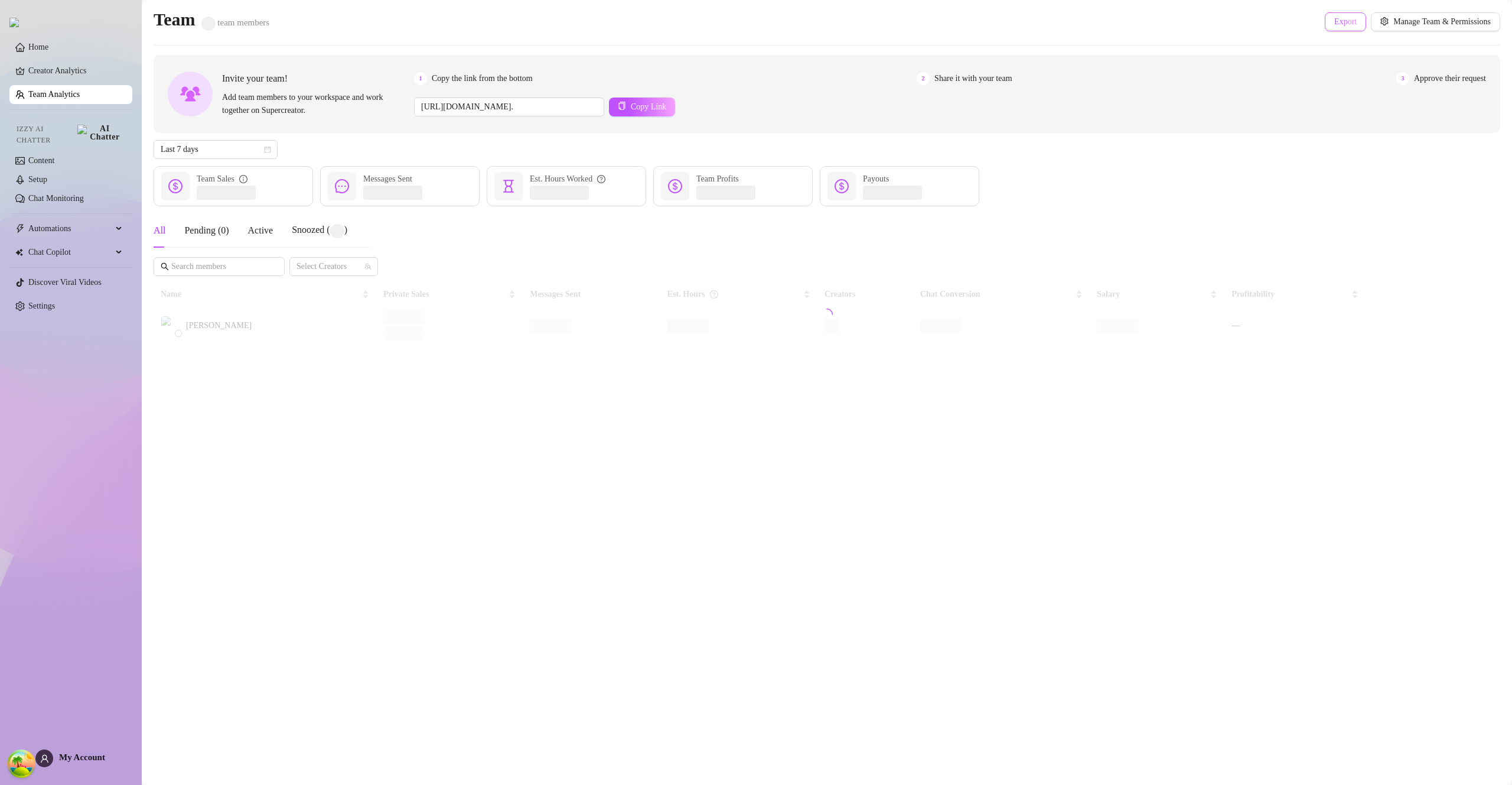
click at [1336, 24] on span "Export" at bounding box center [1345, 21] width 23 height 9
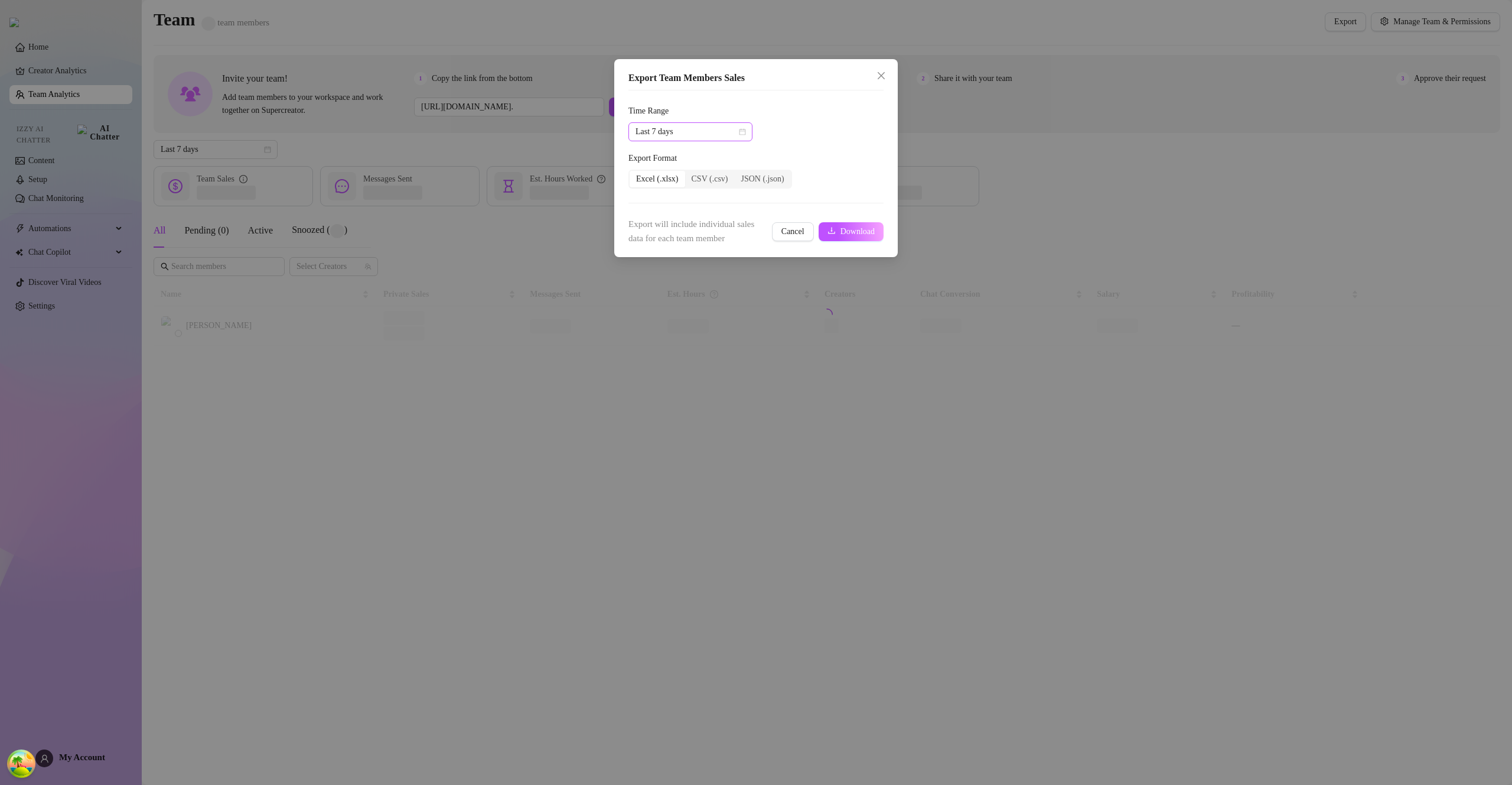
click at [739, 132] on icon "calendar" at bounding box center [743, 132] width 7 height 7
click at [719, 186] on div "Last 30 days" at bounding box center [690, 192] width 105 height 13
click at [844, 234] on span "Download" at bounding box center [857, 231] width 35 height 9
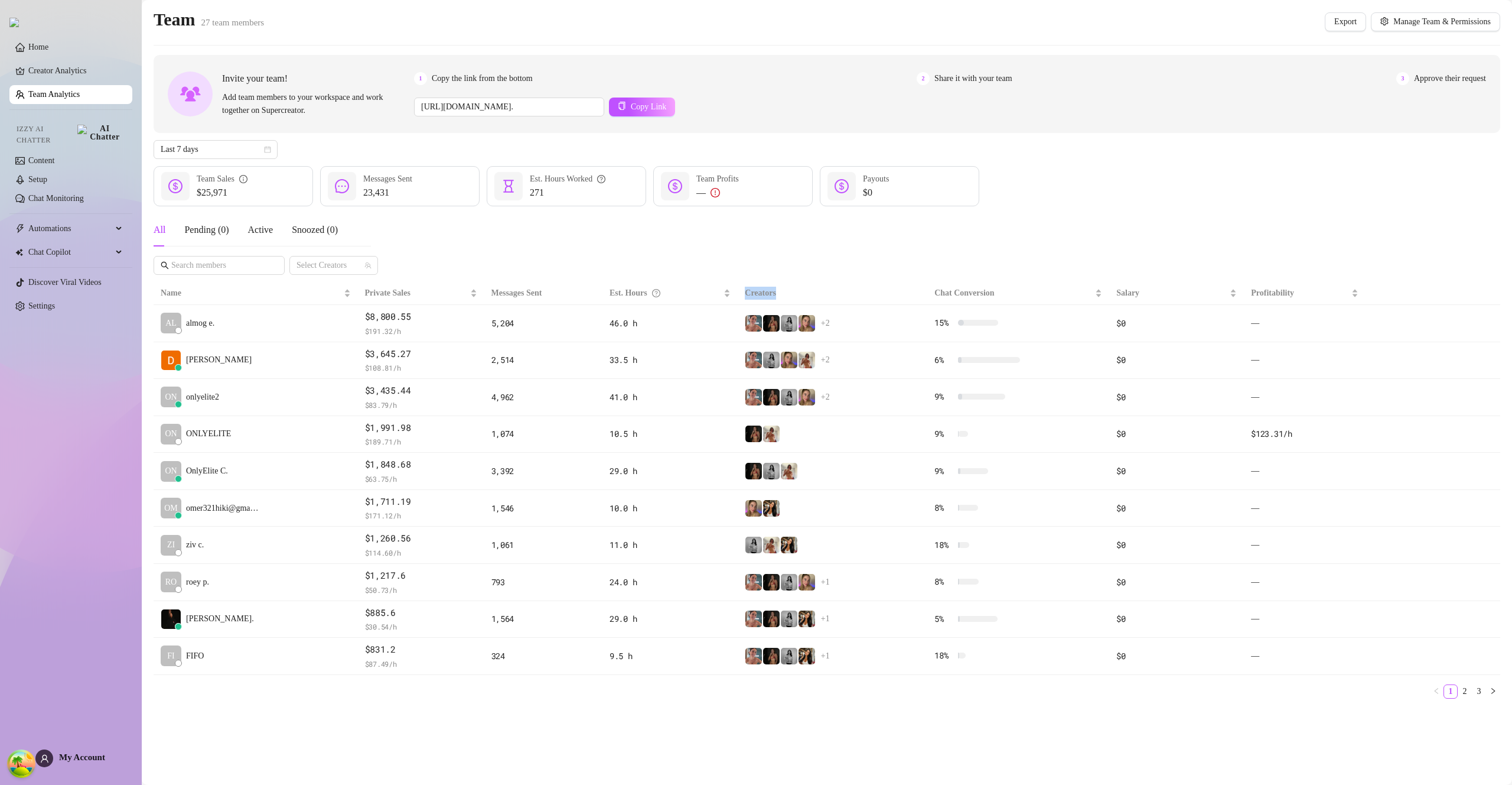
click at [843, 285] on th "Creators" at bounding box center [832, 293] width 190 height 23
click at [1327, 28] on button "Export" at bounding box center [1345, 22] width 41 height 19
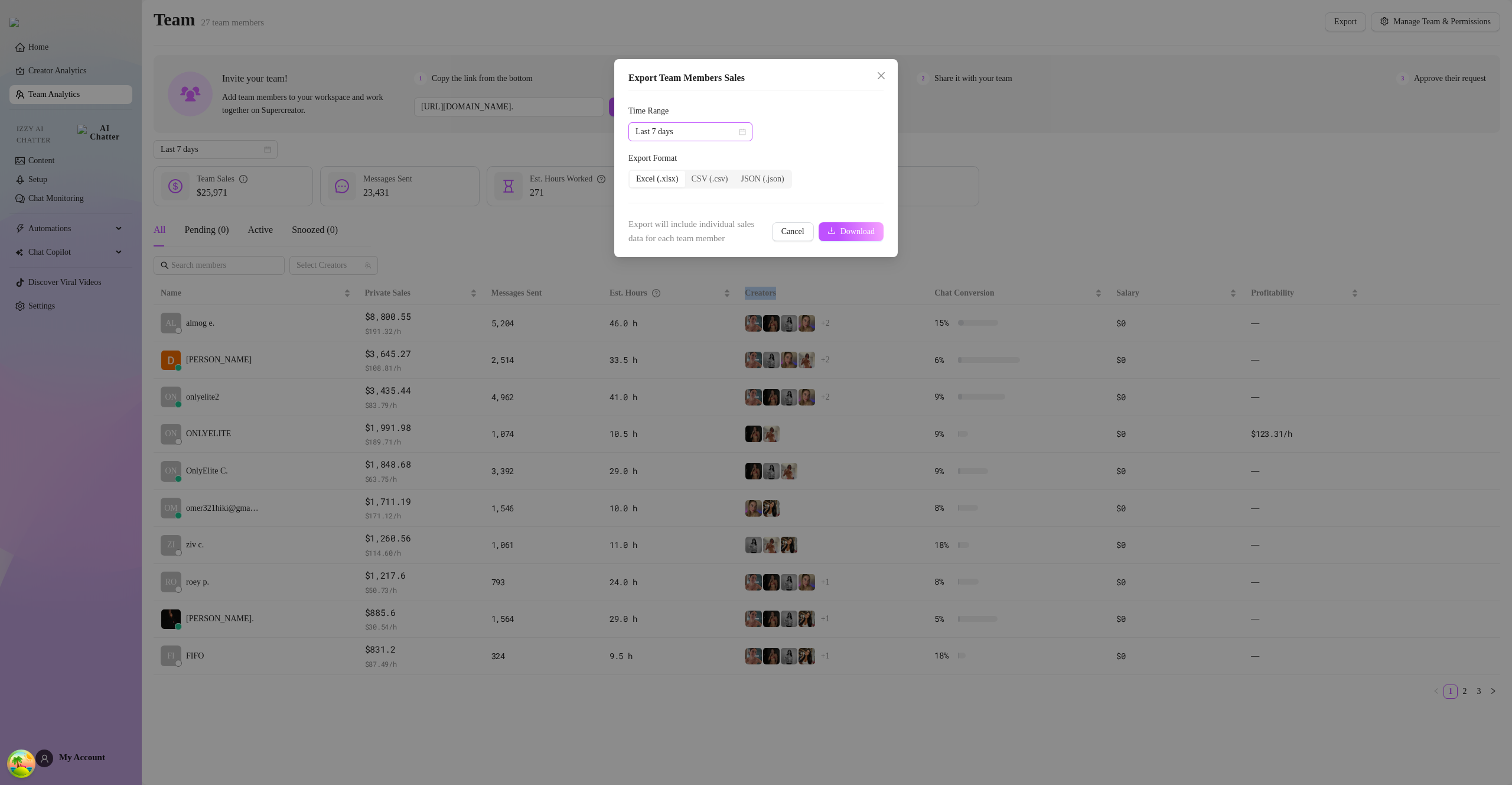
click at [749, 137] on div "Last 7 days" at bounding box center [690, 132] width 124 height 19
click at [700, 215] on div "Last 90 days" at bounding box center [690, 212] width 105 height 13
click at [820, 229] on button "Download" at bounding box center [850, 231] width 65 height 19
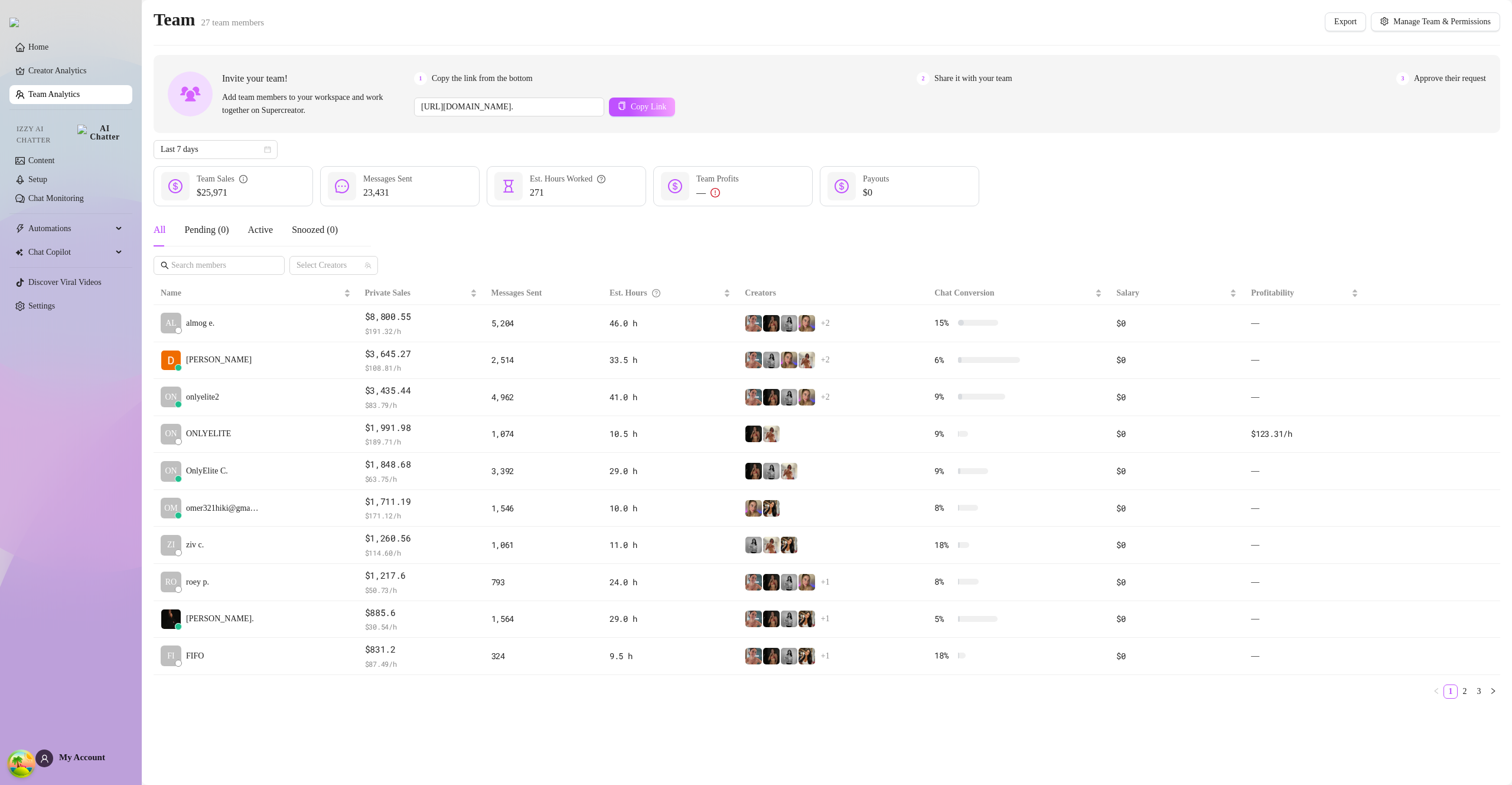
click at [83, 751] on div "My Account" at bounding box center [70, 758] width 70 height 18
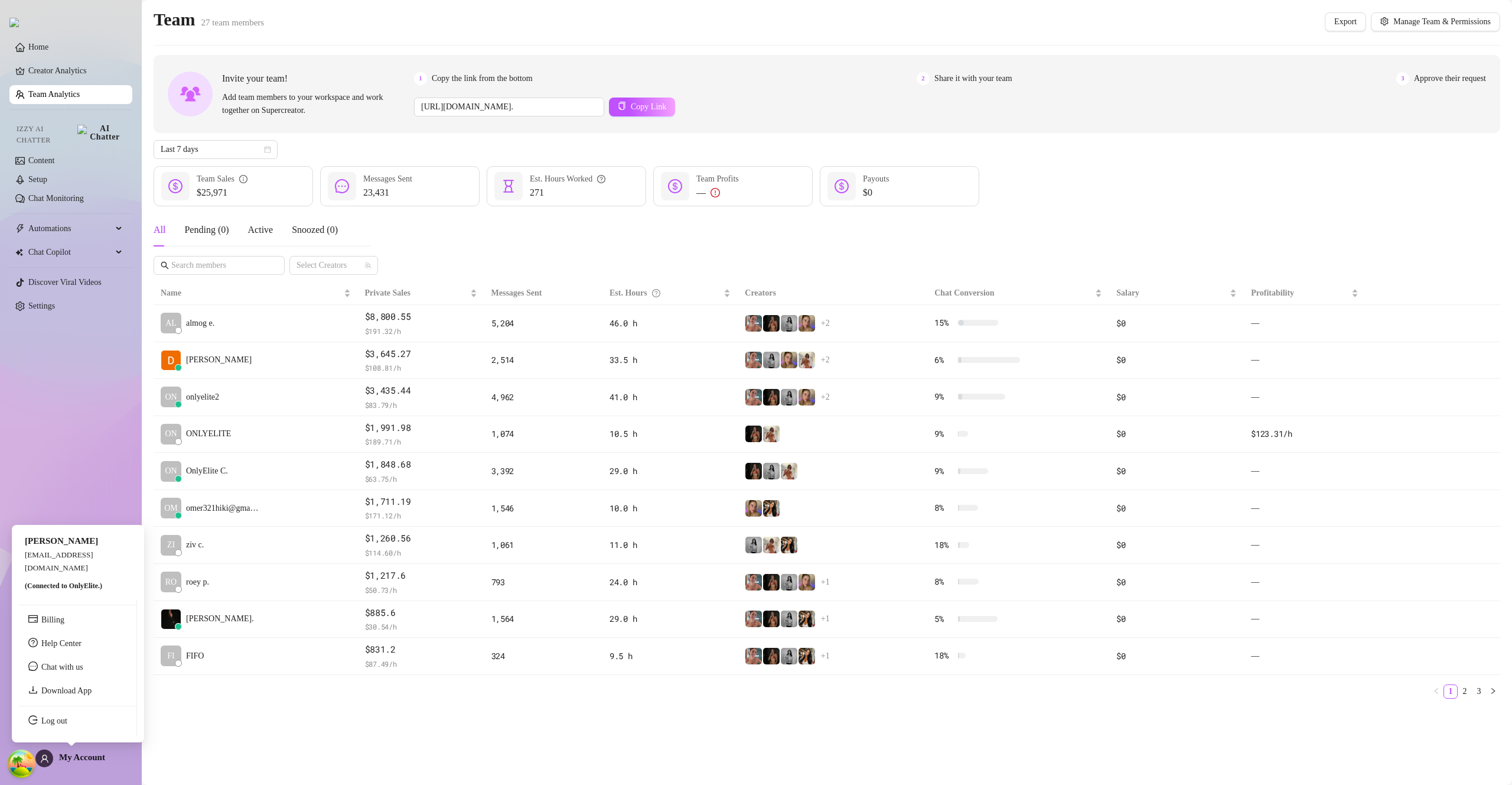
click at [67, 725] on link "Log out" at bounding box center [54, 720] width 26 height 9
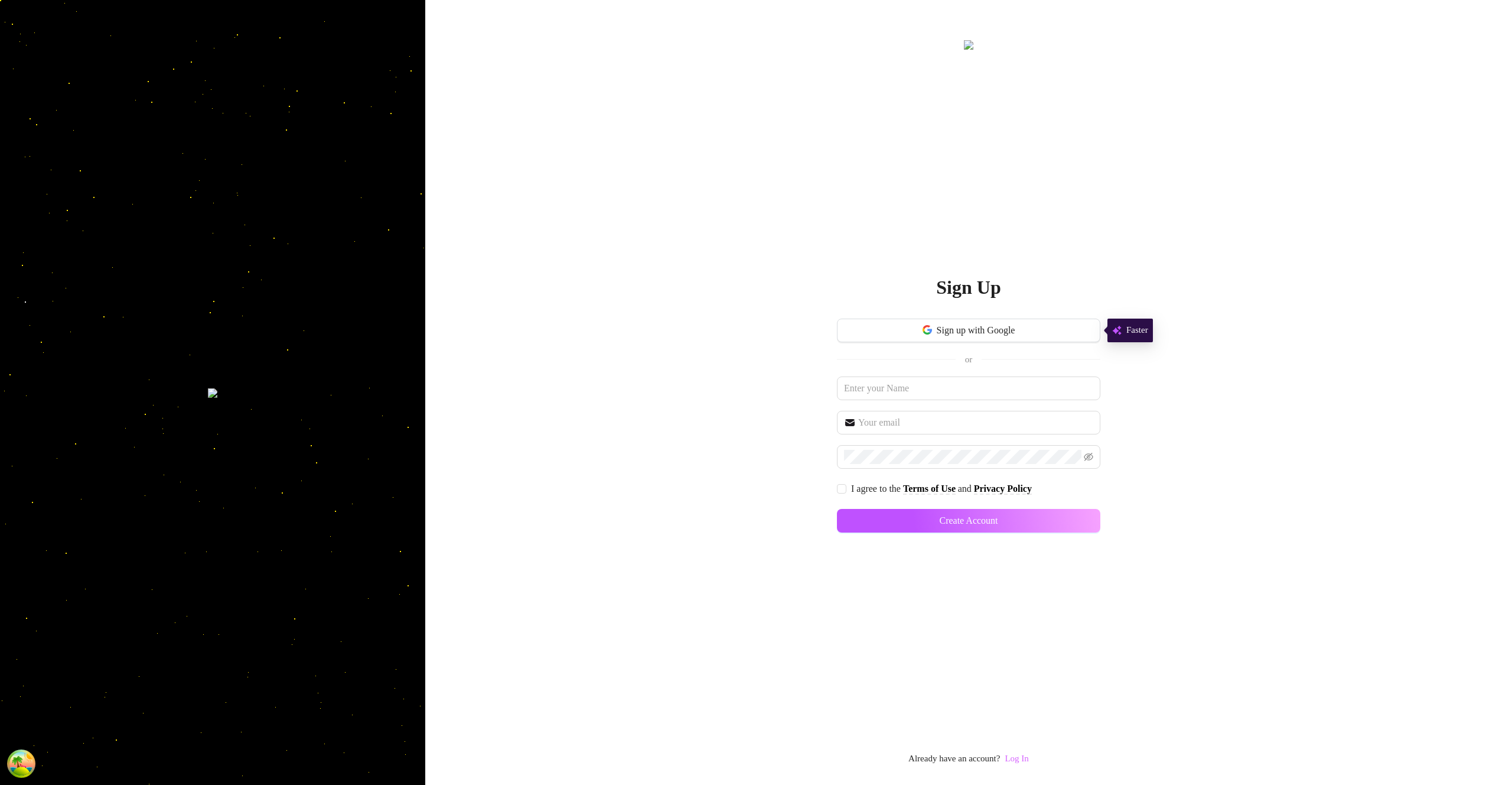
click at [1014, 763] on link "Log In" at bounding box center [1016, 757] width 24 height 9
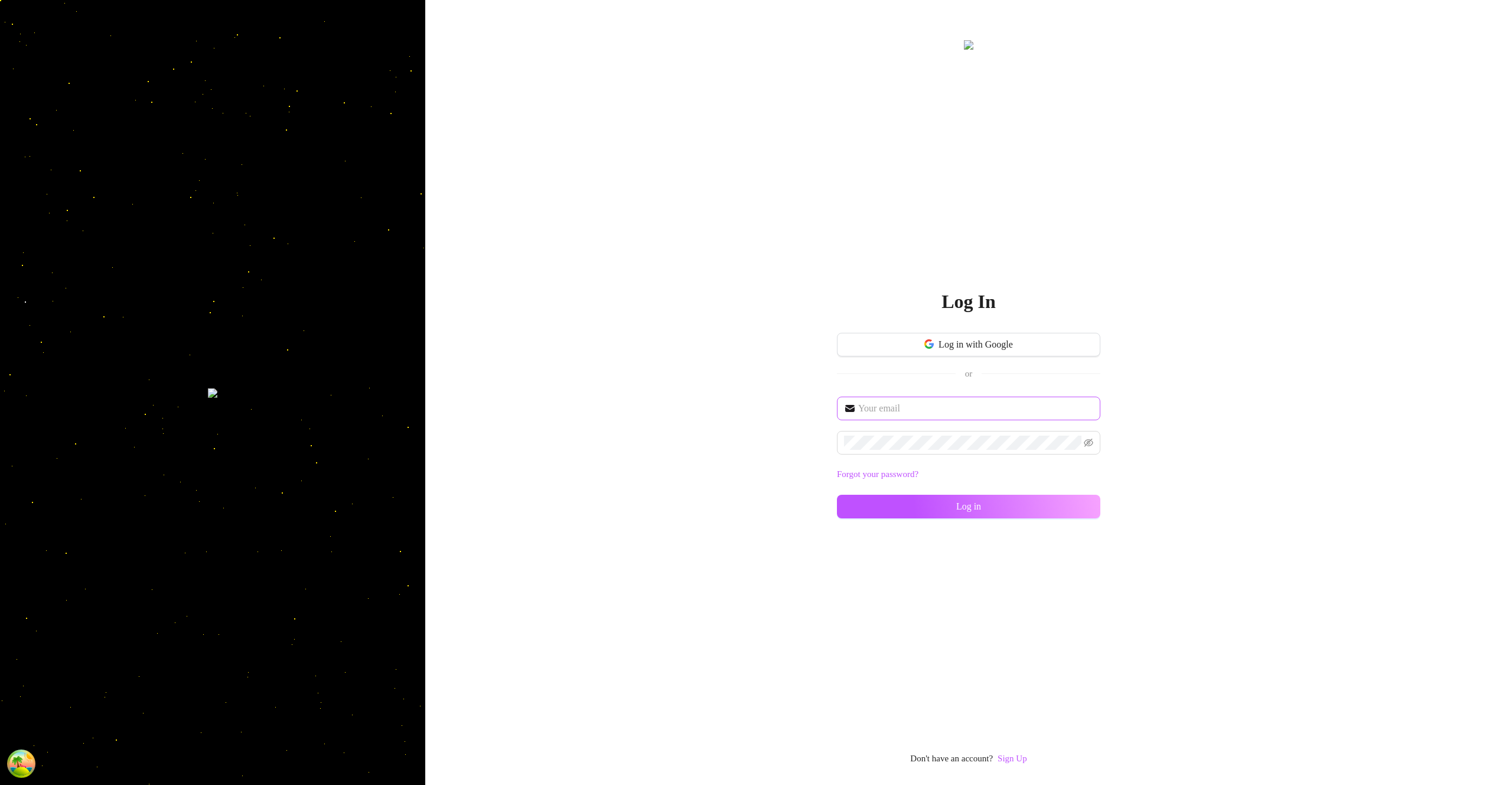
click at [930, 400] on span at bounding box center [968, 408] width 264 height 24
click at [933, 403] on input "text" at bounding box center [975, 408] width 235 height 14
type input "[EMAIL_ADDRESS][DOMAIN_NAME]"
click at [1048, 495] on button "Log in" at bounding box center [968, 507] width 264 height 24
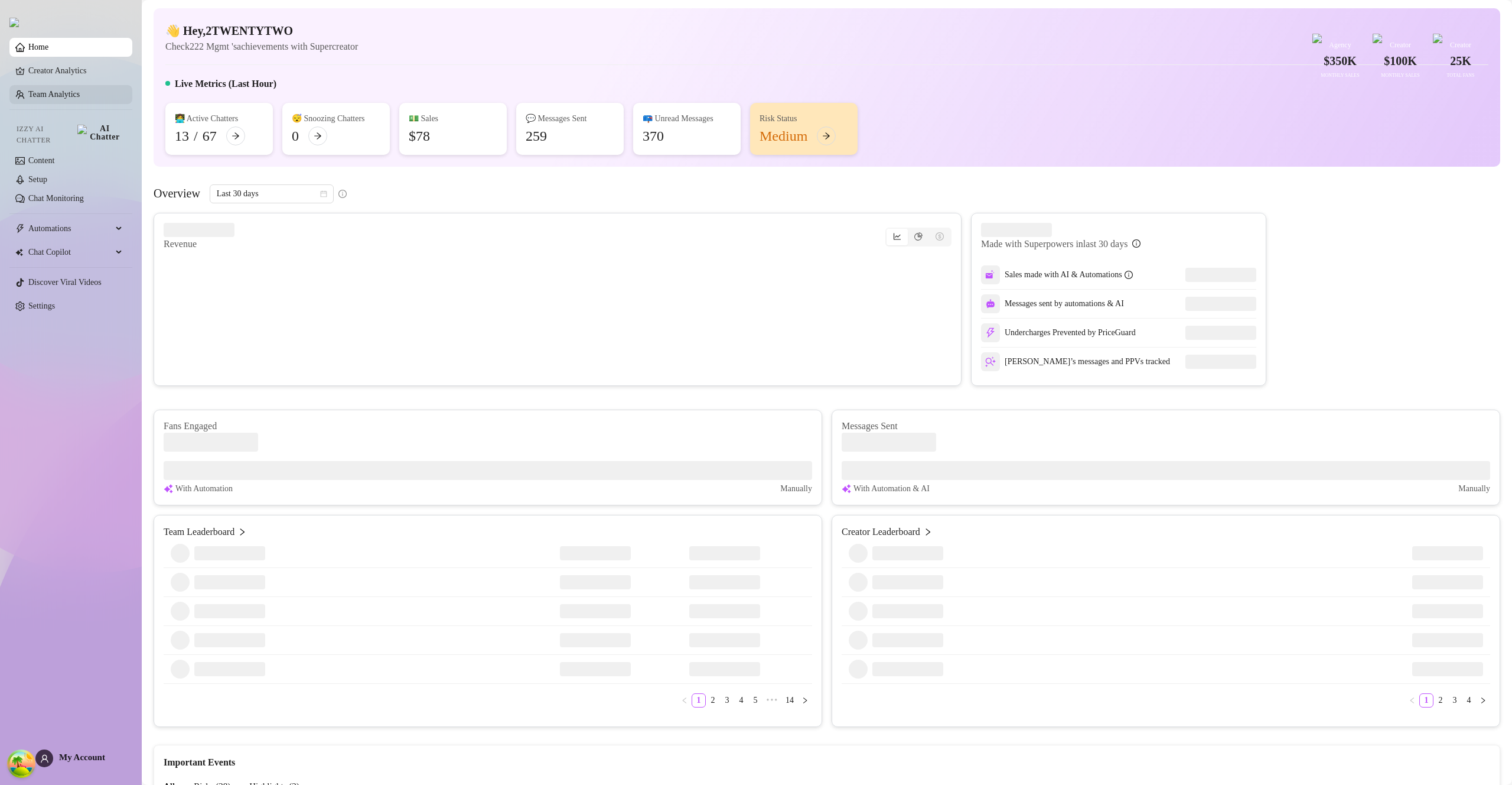
click at [74, 99] on link "Team Analytics" at bounding box center [54, 94] width 51 height 9
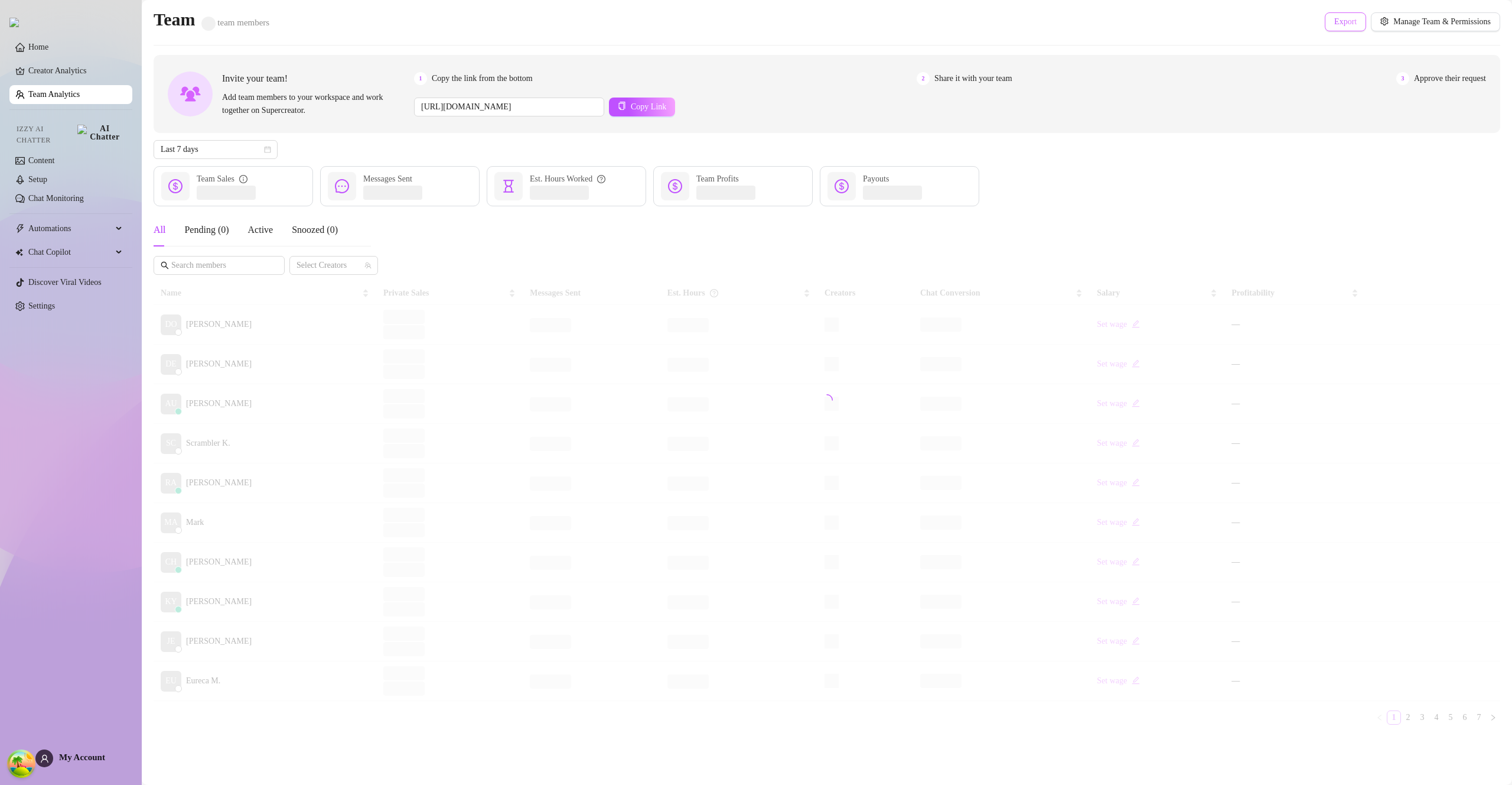
click at [1327, 13] on button "Export" at bounding box center [1345, 22] width 41 height 19
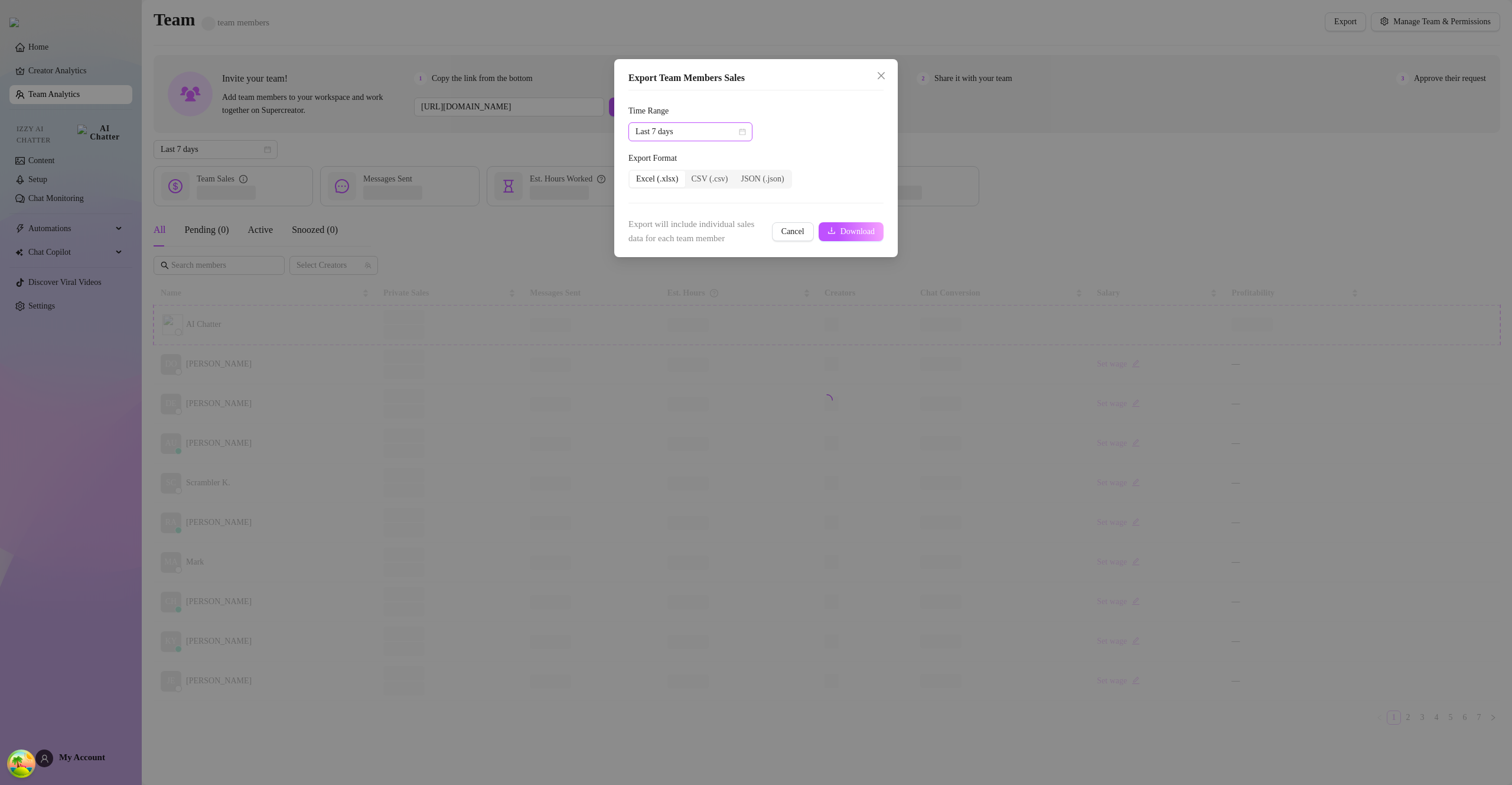
click at [741, 132] on icon "calendar" at bounding box center [743, 132] width 7 height 7
click at [720, 192] on div "Last 30 days" at bounding box center [690, 192] width 105 height 13
click at [849, 230] on span "Download" at bounding box center [857, 231] width 35 height 9
